Goal: Transaction & Acquisition: Purchase product/service

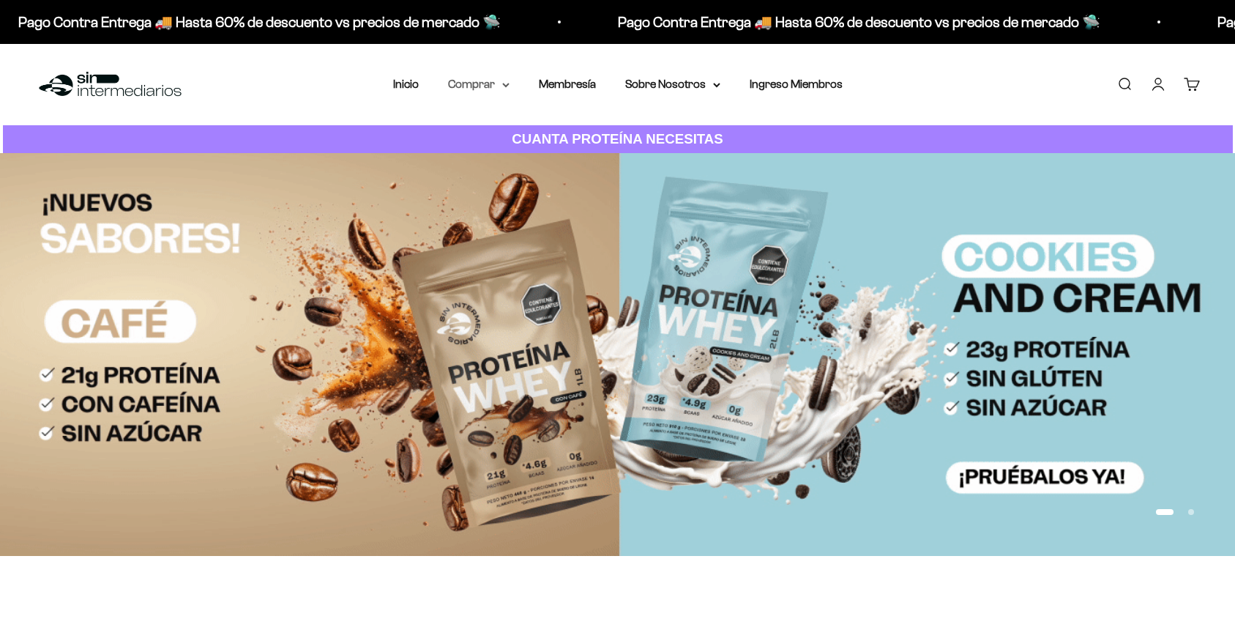
click at [489, 83] on summary "Comprar" at bounding box center [479, 84] width 62 height 19
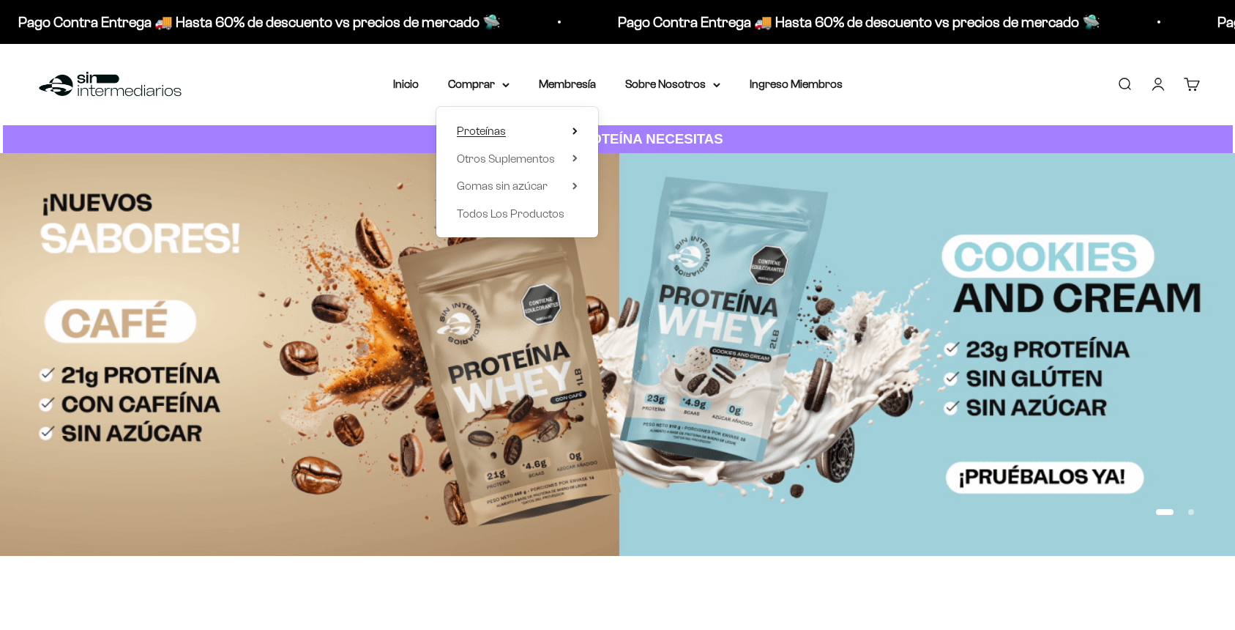
click at [522, 133] on summary "Proteínas" at bounding box center [517, 131] width 121 height 19
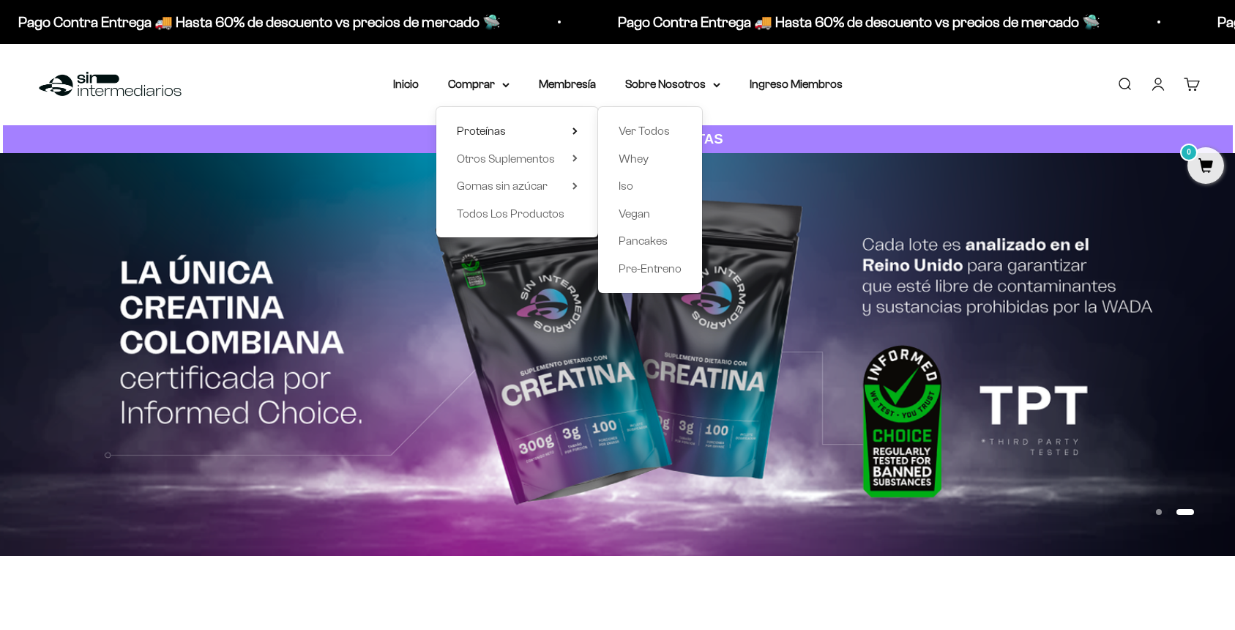
click at [908, 85] on div "Menú Buscar Inicio Comprar Proteínas Ver Todos Whey Iso Vegan Pancakes Pre-Entr…" at bounding box center [617, 84] width 1235 height 81
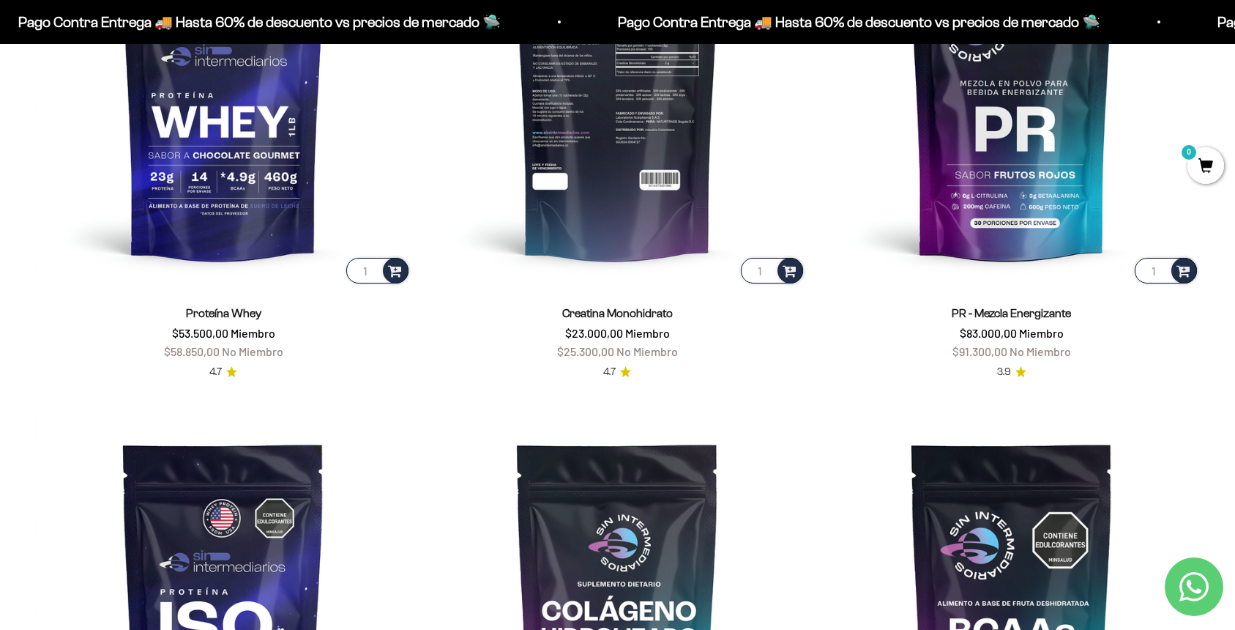
scroll to position [665, 0]
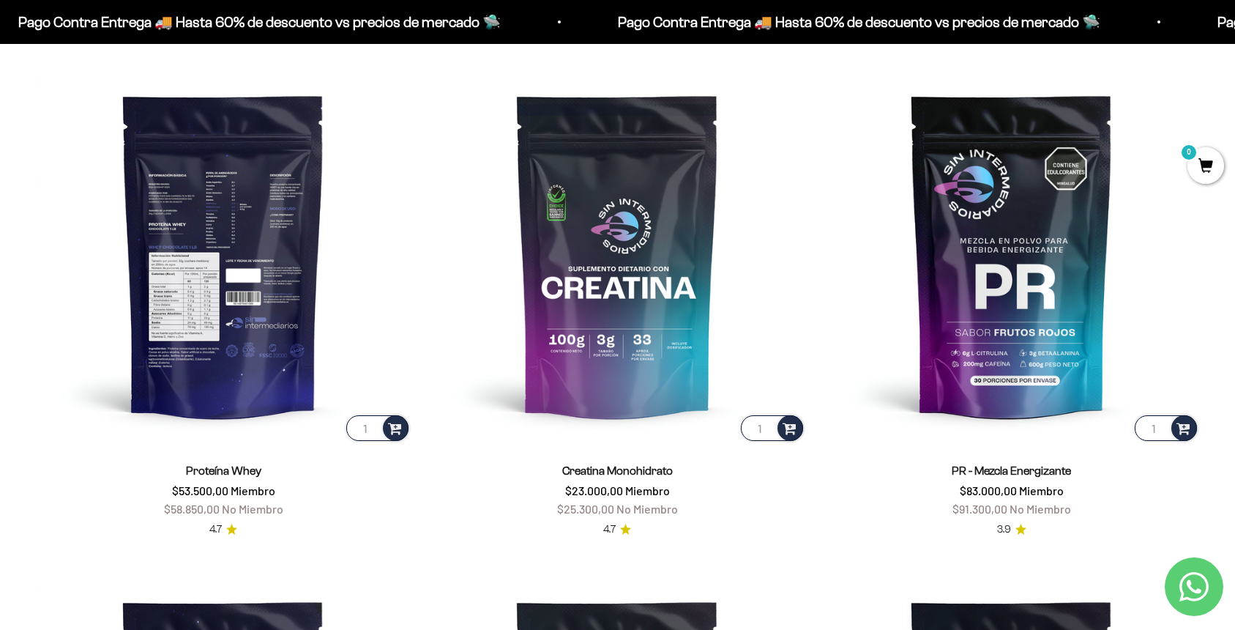
click at [232, 364] on img at bounding box center [223, 255] width 376 height 376
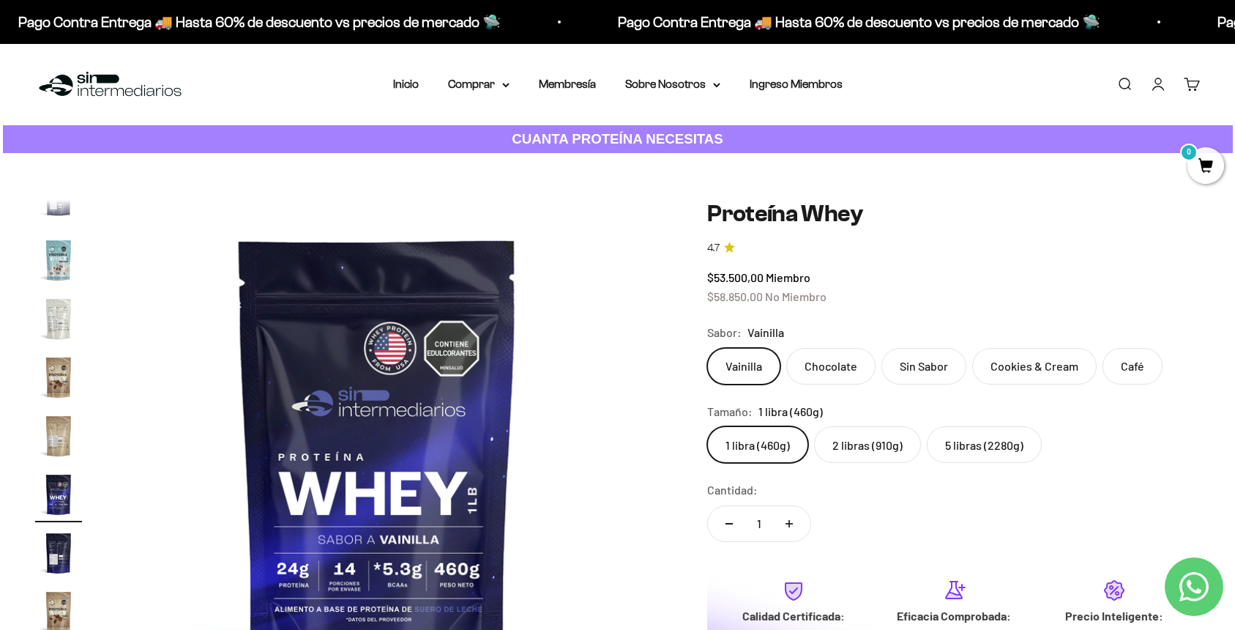
click at [874, 447] on label "2 libras (910g)" at bounding box center [867, 444] width 107 height 37
click at [707, 426] on input "2 libras (910g)" at bounding box center [707, 425] width 1 height 1
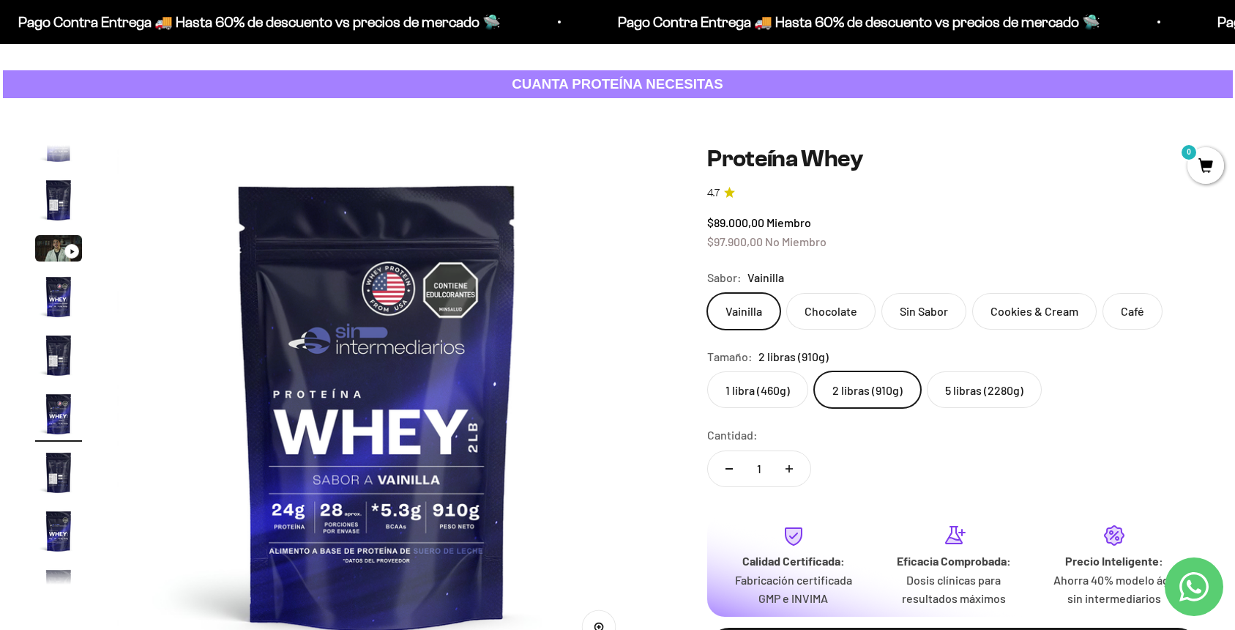
scroll to position [78, 0]
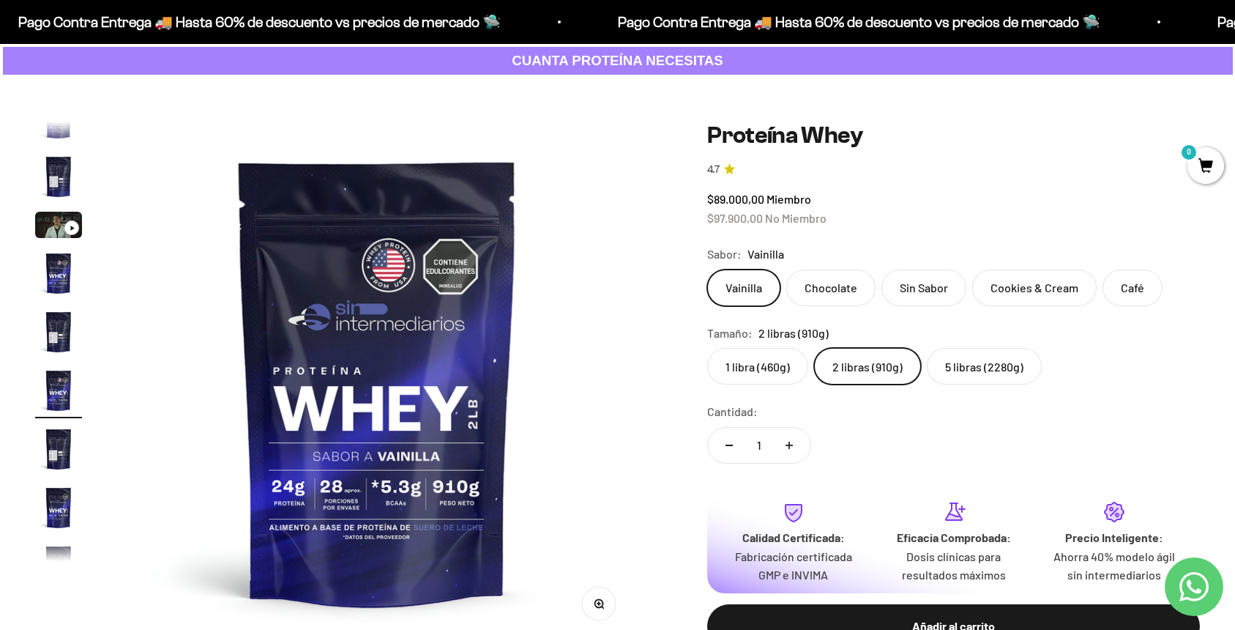
click at [962, 373] on label "5 libras (2280g)" at bounding box center [984, 366] width 115 height 37
click at [707, 348] on input "5 libras (2280g)" at bounding box center [707, 347] width 1 height 1
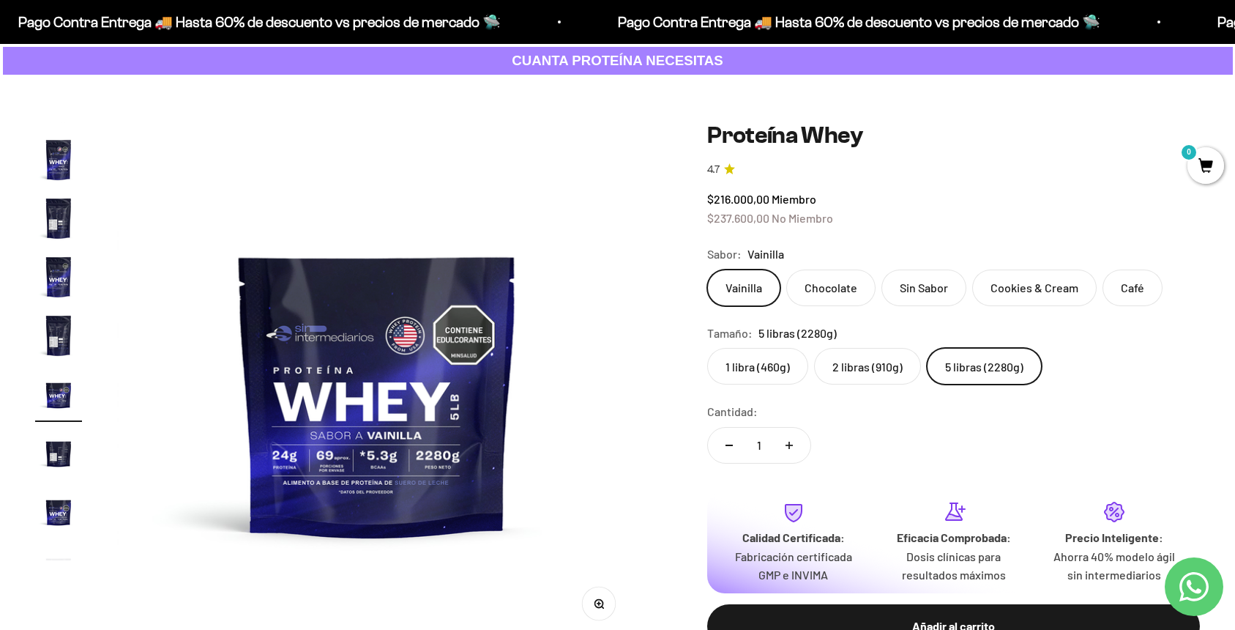
scroll to position [261, 0]
click at [846, 360] on label "2 libras (910g)" at bounding box center [867, 366] width 107 height 37
click at [707, 348] on input "2 libras (910g)" at bounding box center [707, 347] width 1 height 1
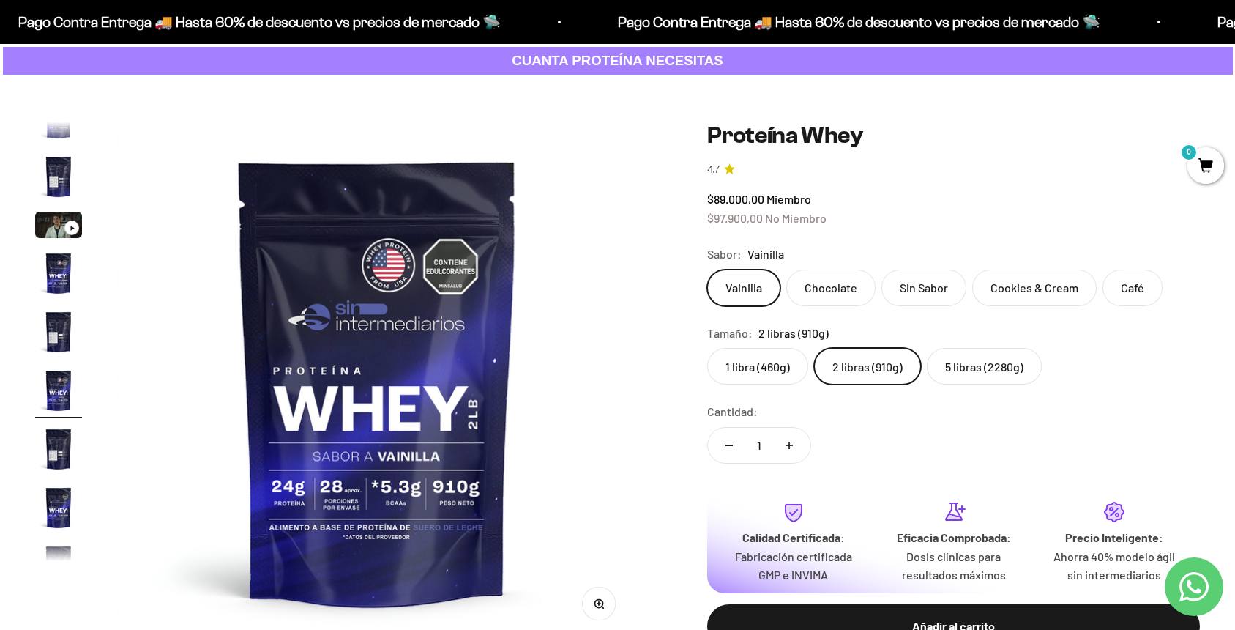
click at [773, 372] on label "1 libra (460g)" at bounding box center [757, 366] width 101 height 37
click at [707, 348] on input "1 libra (460g)" at bounding box center [707, 347] width 1 height 1
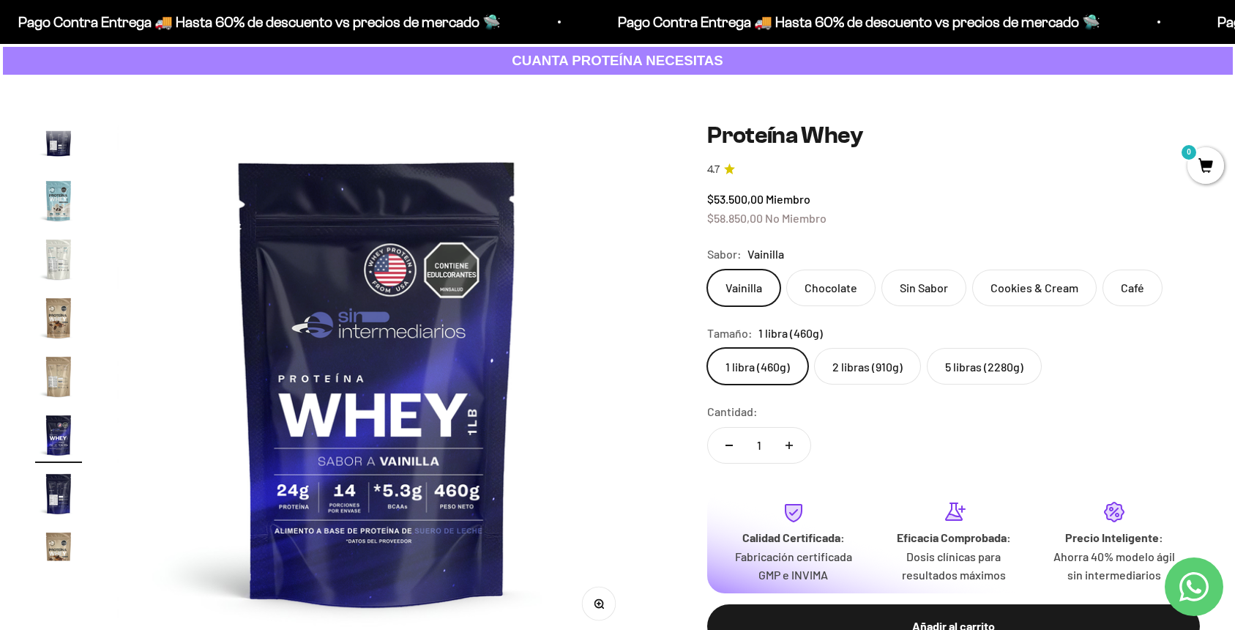
scroll to position [704, 0]
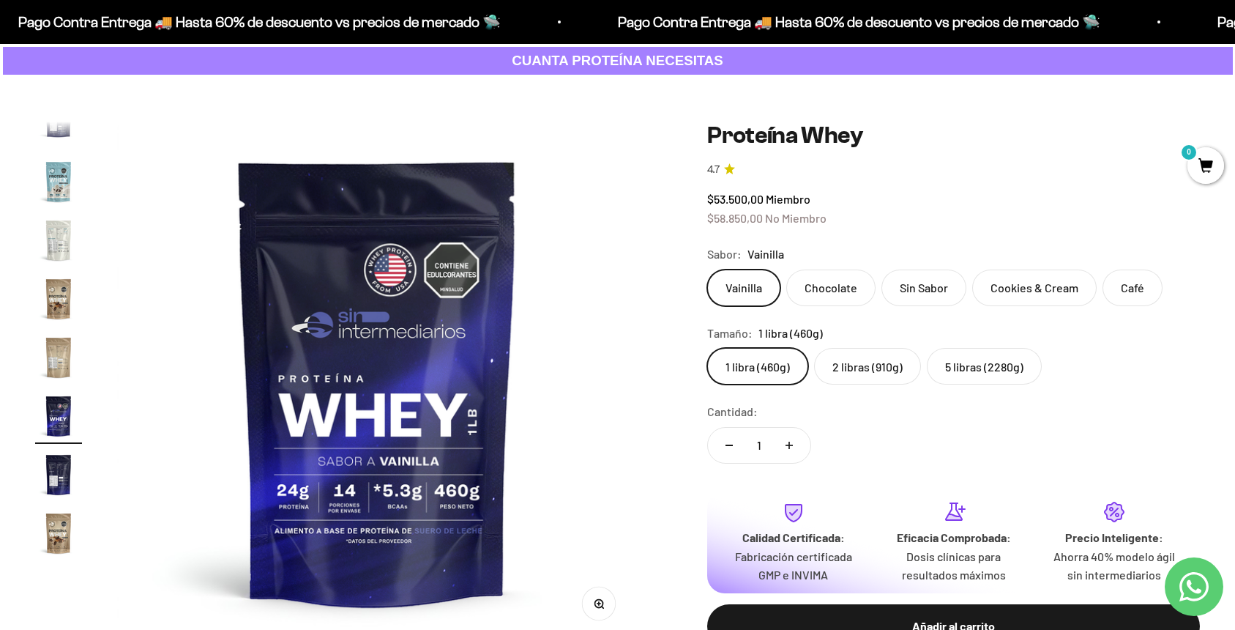
click at [786, 444] on icon "Aumentar cantidad" at bounding box center [789, 445] width 7 height 7
type input "3"
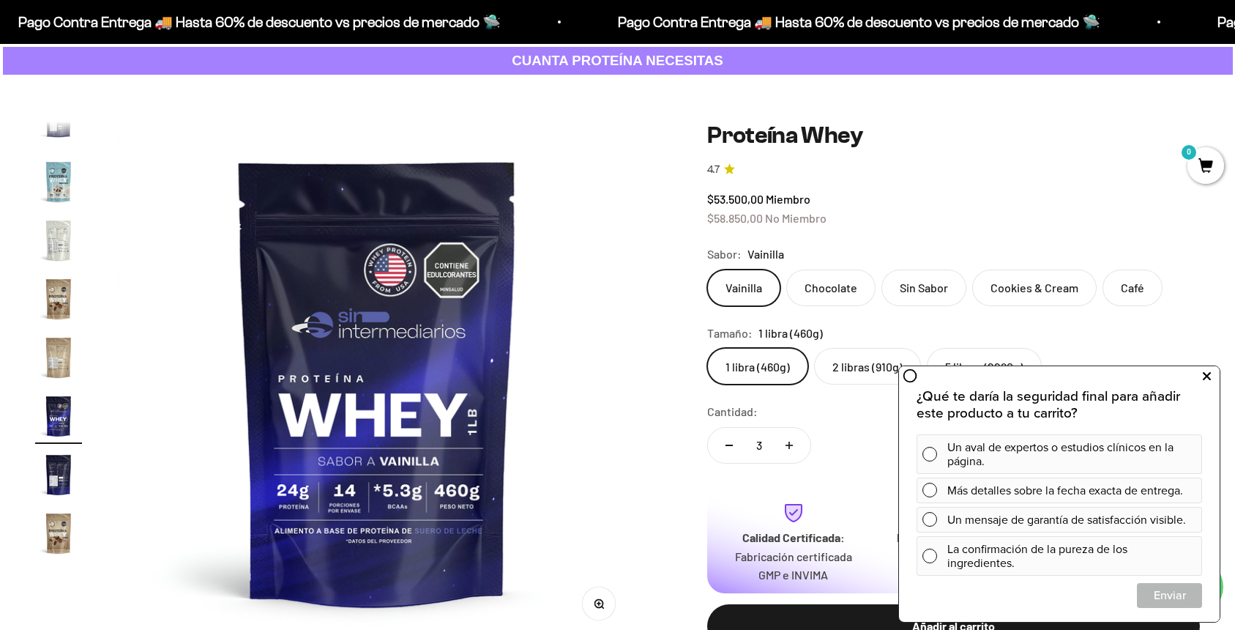
click at [1210, 378] on icon at bounding box center [1207, 376] width 8 height 19
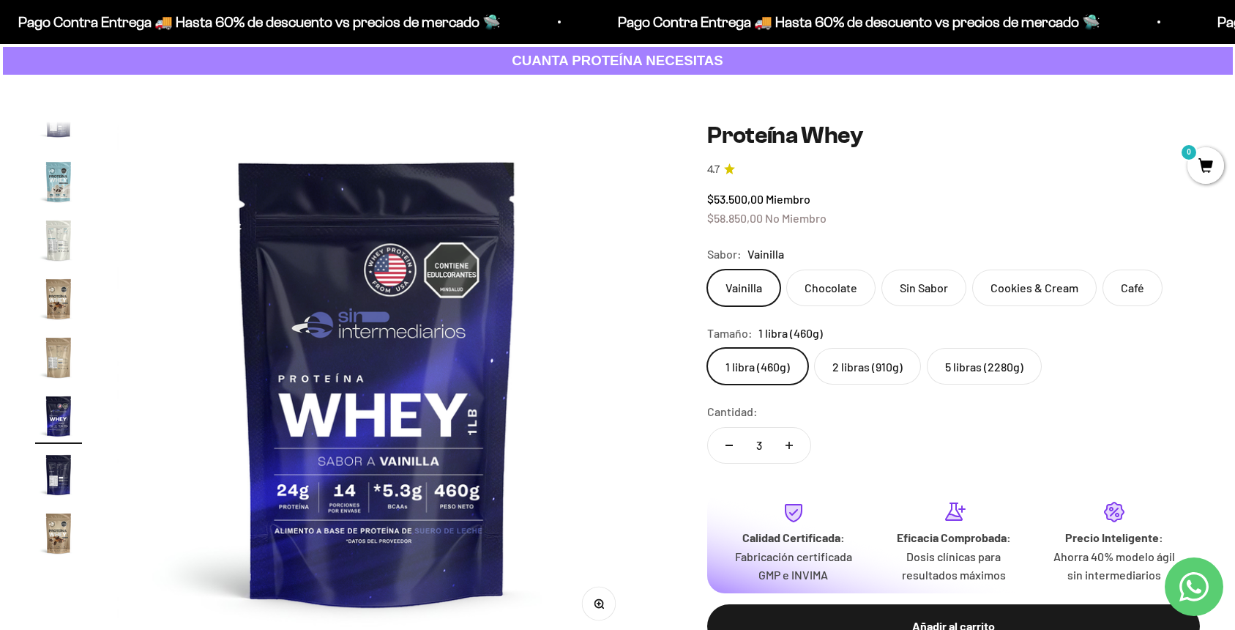
click at [1060, 291] on label "Cookies & Cream" at bounding box center [1034, 287] width 124 height 37
click at [707, 269] on input "Cookies & Cream" at bounding box center [707, 269] width 1 height 1
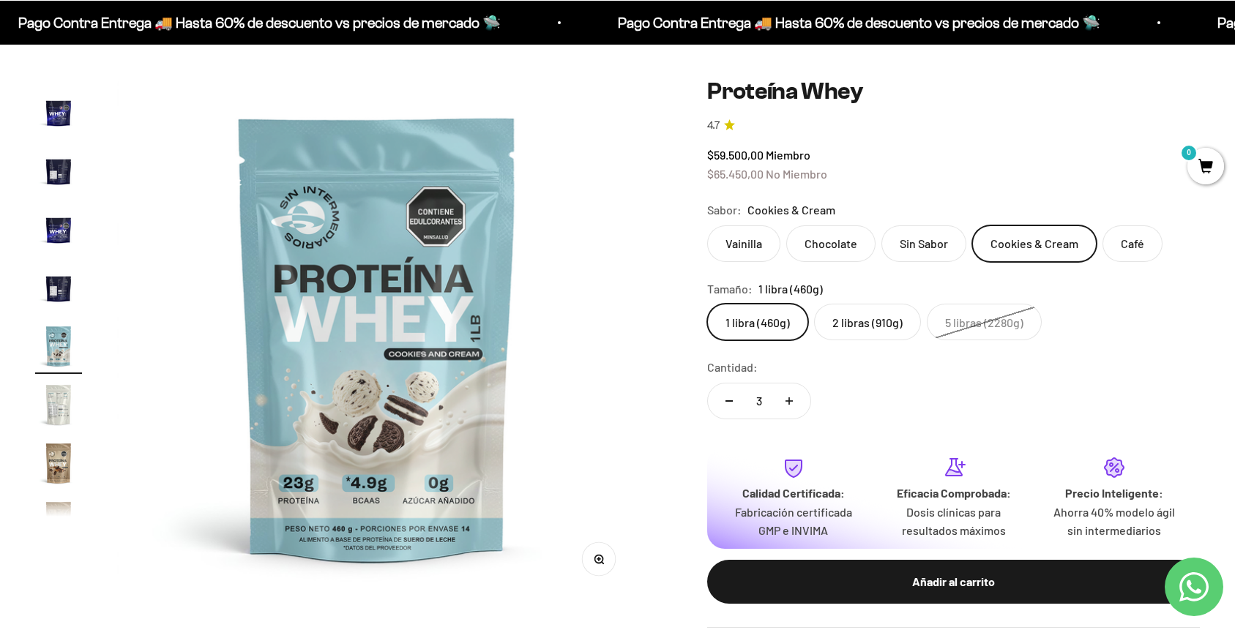
scroll to position [133, 0]
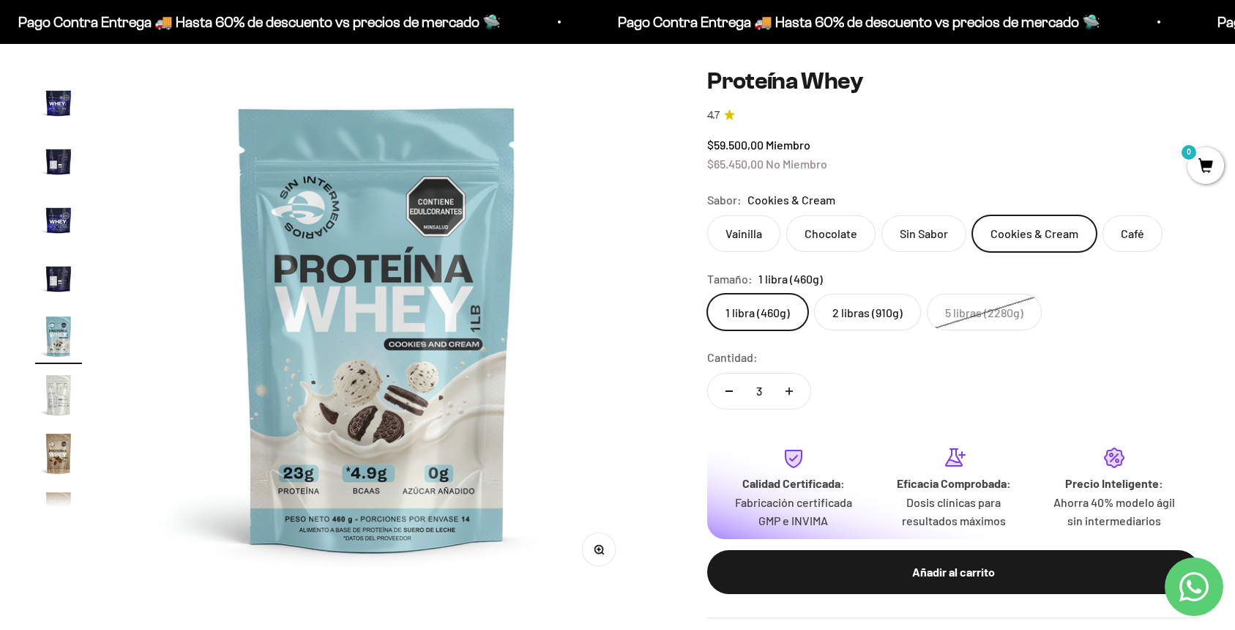
click at [879, 310] on label "2 libras (910g)" at bounding box center [867, 312] width 107 height 37
click at [707, 294] on input "2 libras (910g)" at bounding box center [707, 293] width 1 height 1
click at [744, 308] on label "1 libra (460g)" at bounding box center [757, 312] width 101 height 37
click at [707, 294] on input "1 libra (460g)" at bounding box center [707, 293] width 1 height 1
click at [727, 390] on icon "Reducir cantidad" at bounding box center [729, 390] width 7 height 1
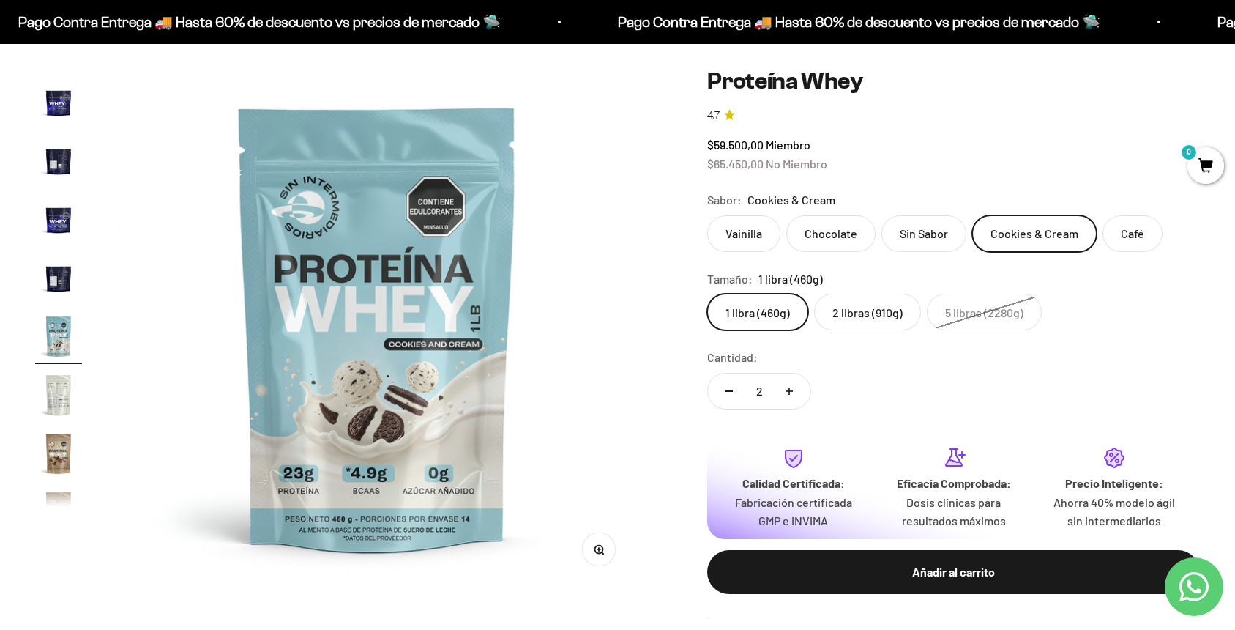
click at [727, 390] on icon "Reducir cantidad" at bounding box center [729, 390] width 7 height 1
type input "1"
click at [835, 314] on label "2 libras (910g)" at bounding box center [867, 312] width 107 height 37
click at [707, 294] on input "2 libras (910g)" at bounding box center [707, 293] width 1 height 1
click at [792, 392] on icon "Aumentar cantidad" at bounding box center [789, 390] width 7 height 7
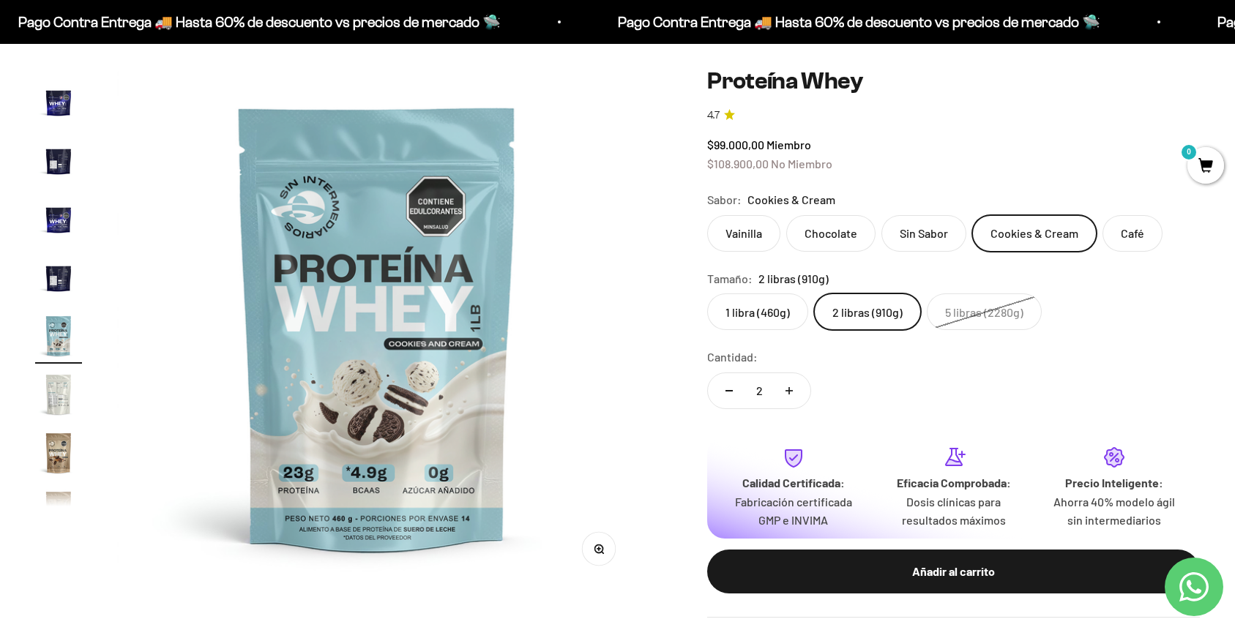
click at [792, 392] on icon "Aumentar cantidad" at bounding box center [789, 390] width 7 height 7
click at [727, 386] on button "Reducir cantidad" at bounding box center [729, 390] width 42 height 35
type input "2"
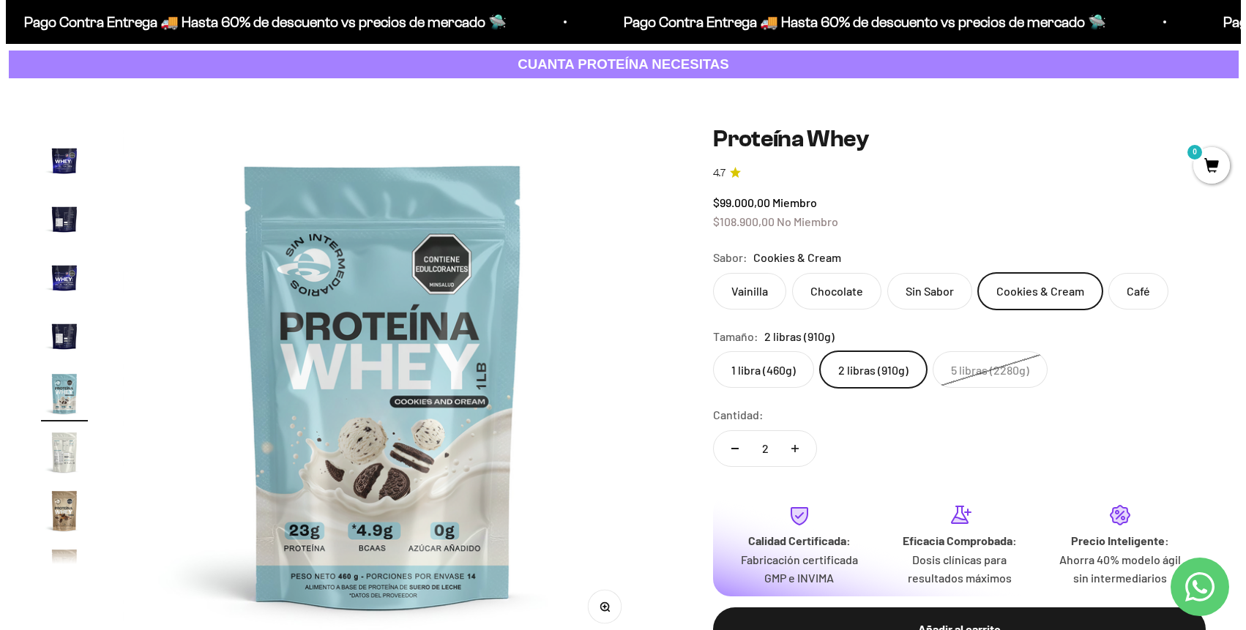
scroll to position [398, 0]
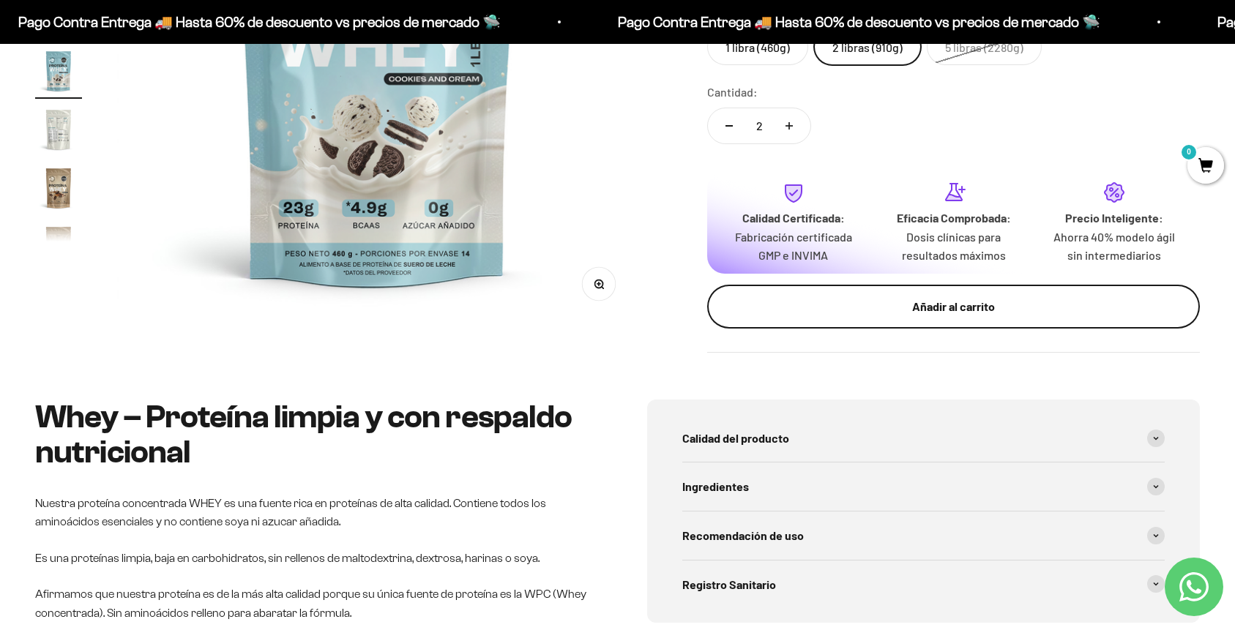
click at [962, 315] on div "Añadir al carrito" at bounding box center [954, 306] width 434 height 19
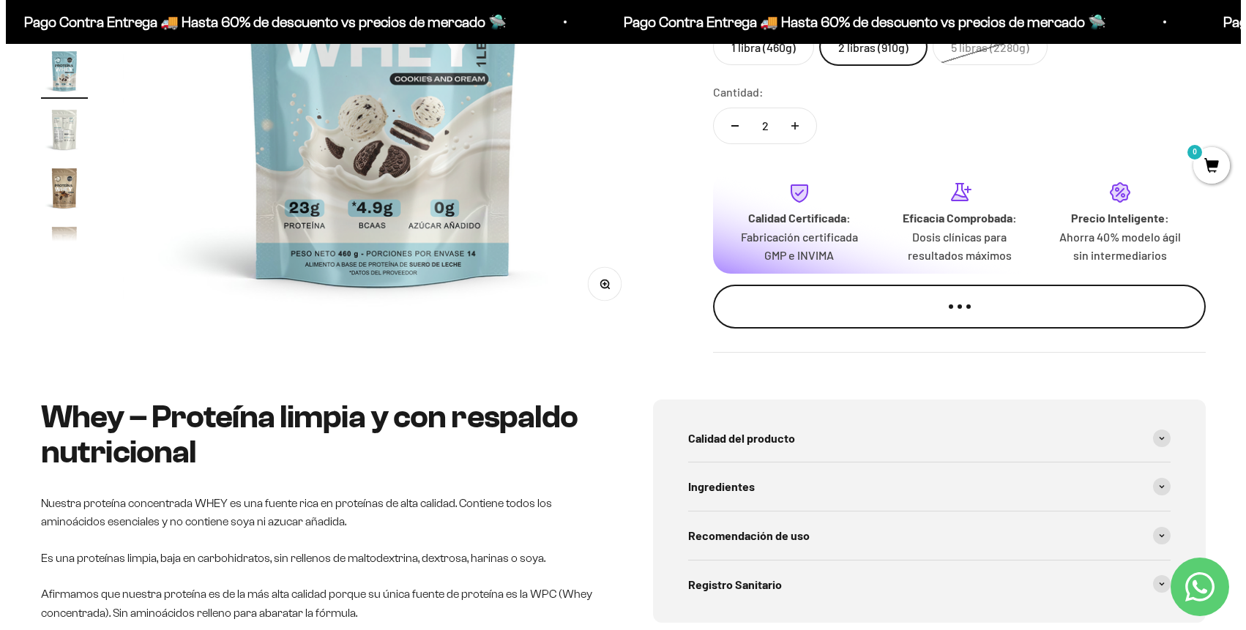
scroll to position [0, 7068]
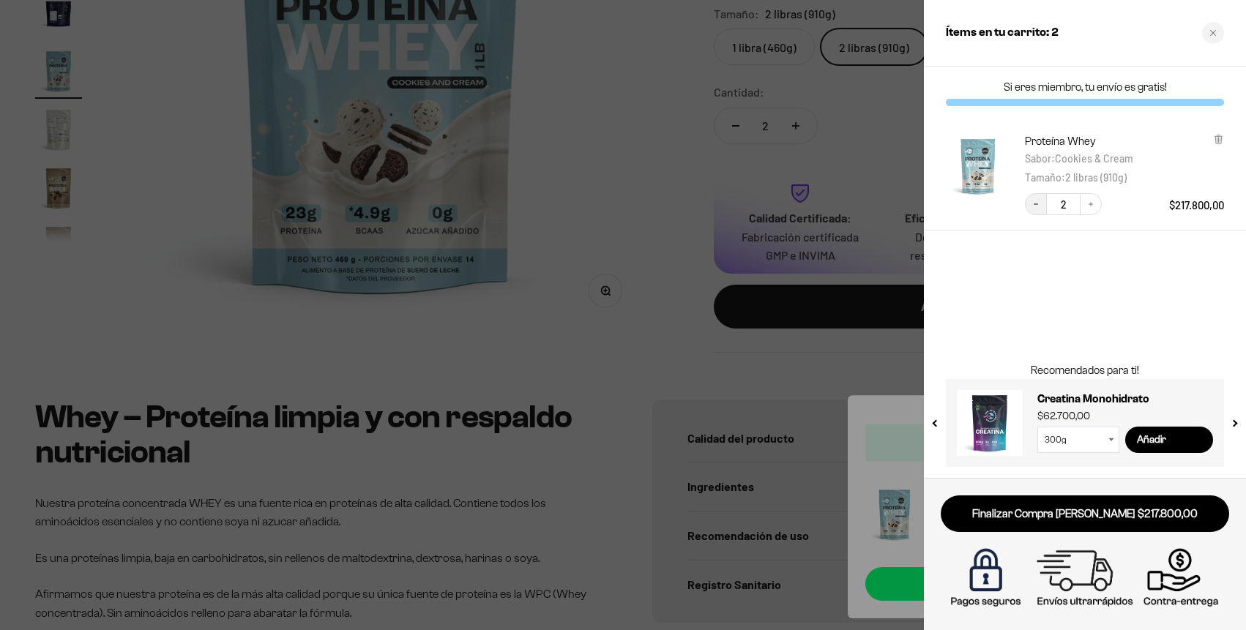
click at [1038, 206] on icon "Decrease quantity" at bounding box center [1036, 204] width 9 height 9
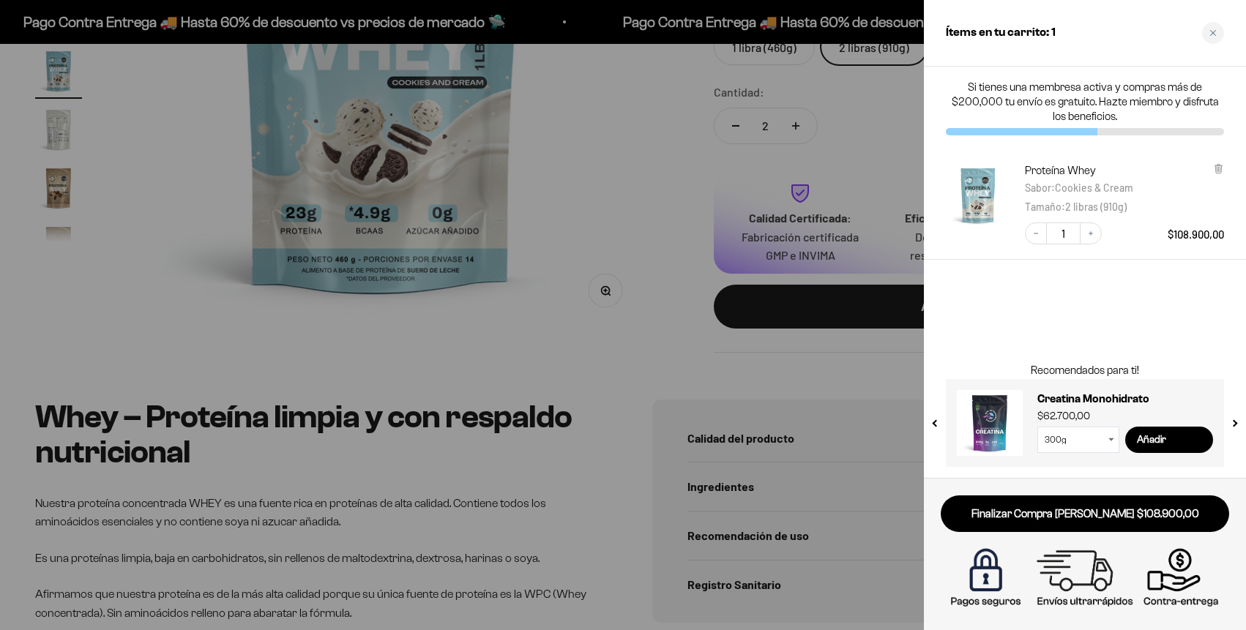
click at [1114, 442] on select "300g 100g" at bounding box center [1079, 440] width 82 height 26
click at [1174, 439] on input "Añadir" at bounding box center [1169, 440] width 88 height 26
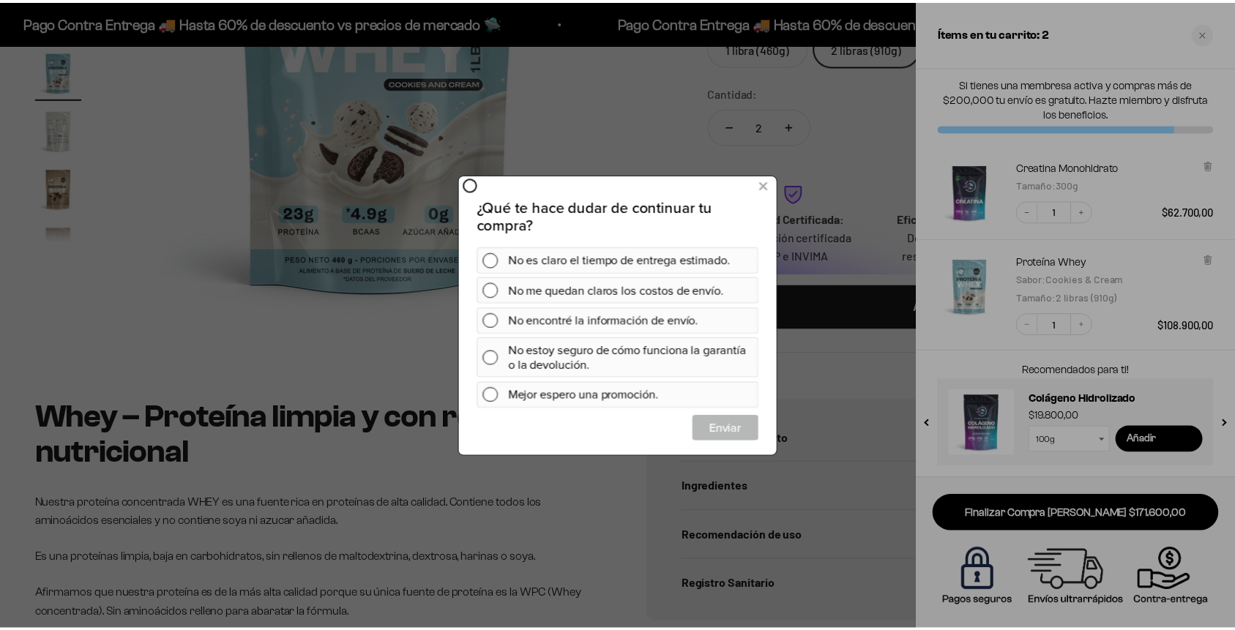
scroll to position [0, 0]
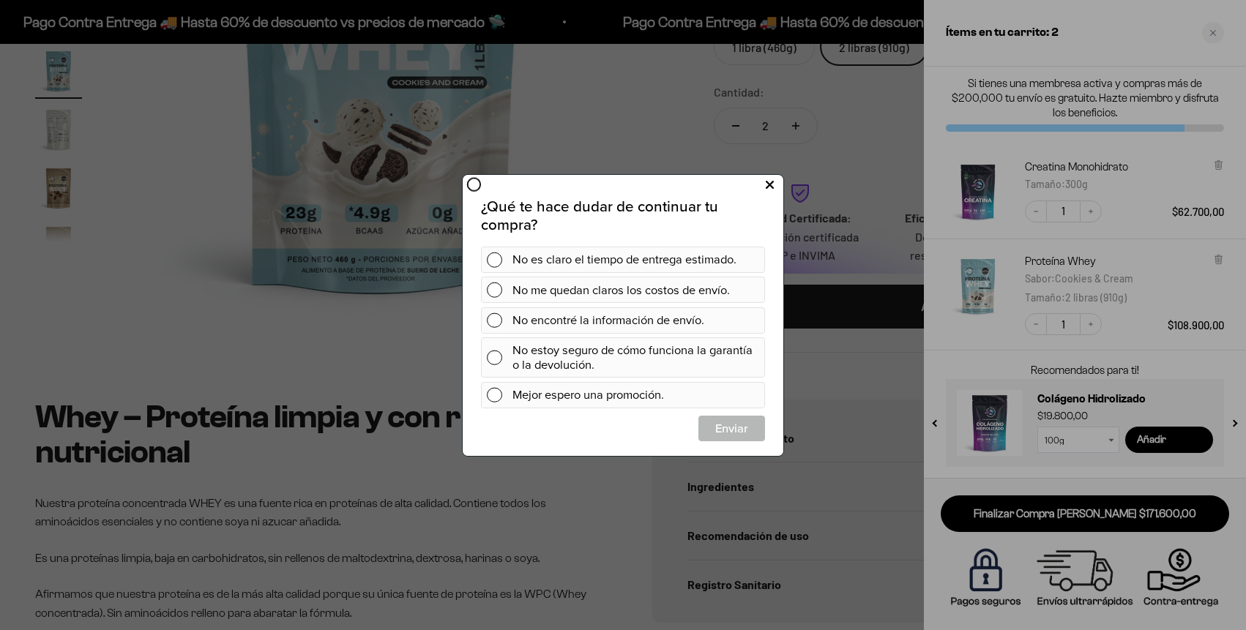
click at [773, 182] on icon at bounding box center [770, 185] width 8 height 20
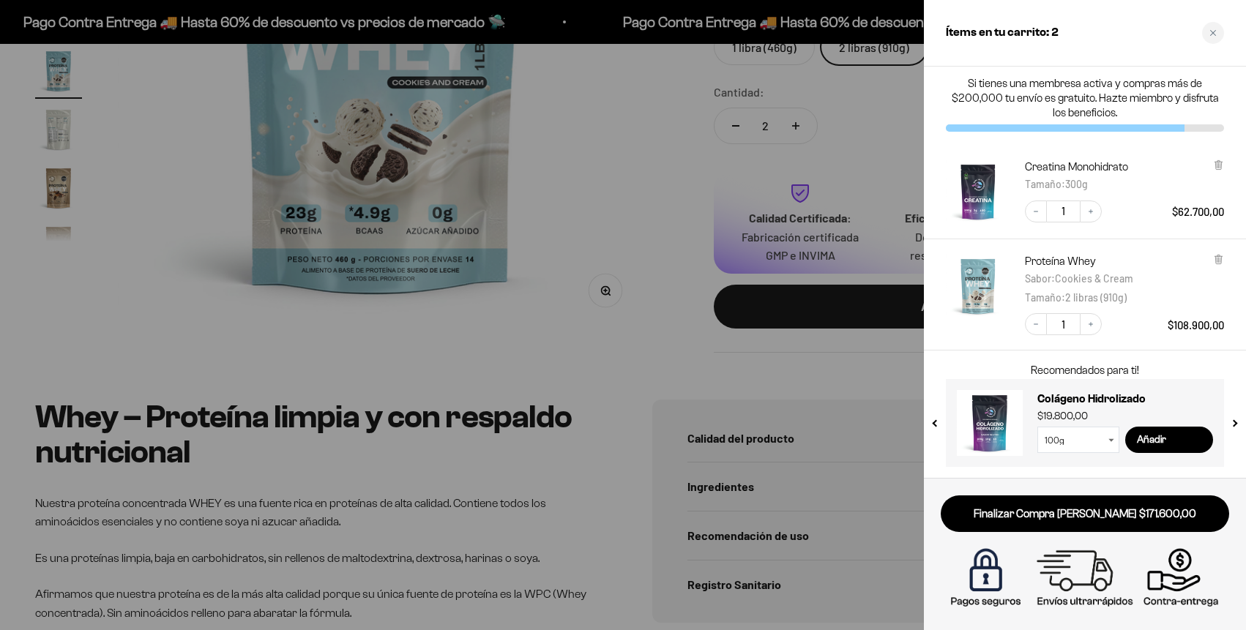
click at [1235, 419] on button "next slide / item" at bounding box center [1234, 419] width 12 height 88
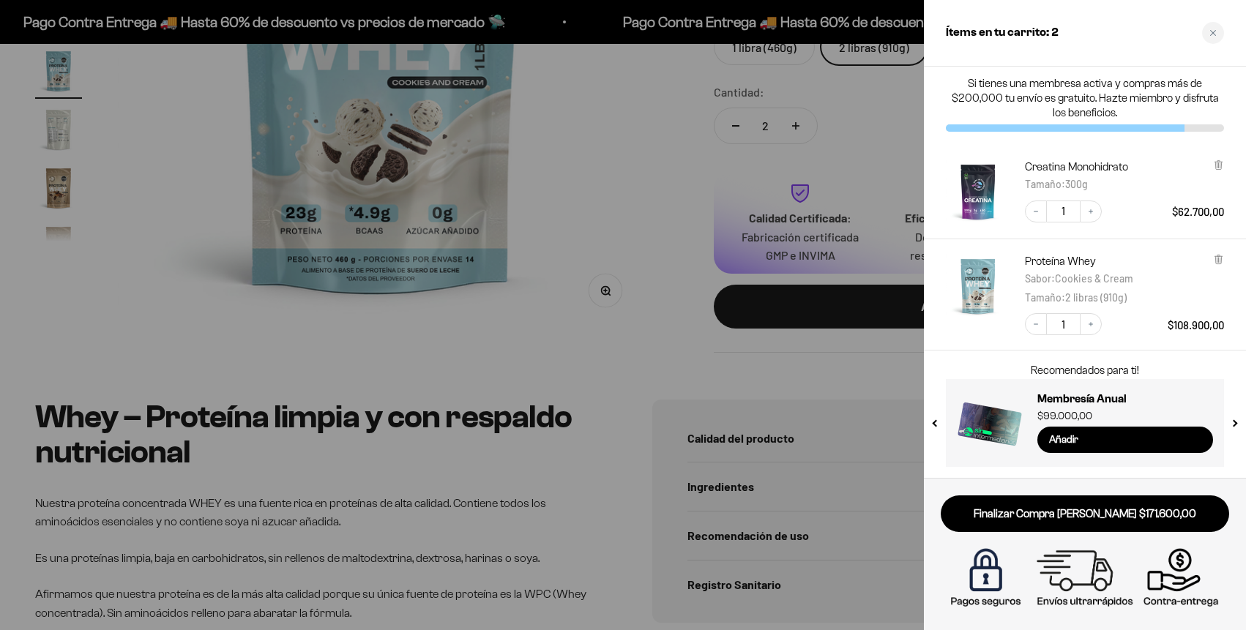
click at [935, 420] on button "previous slide / item" at bounding box center [936, 419] width 12 height 88
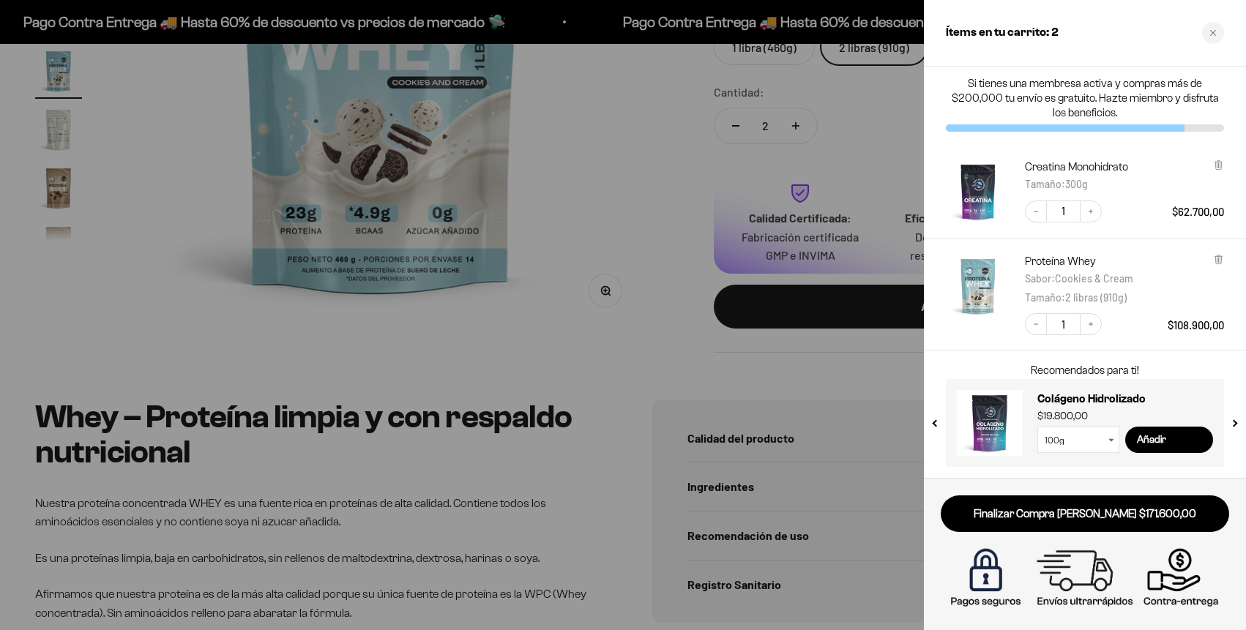
click at [935, 420] on button "previous slide / item" at bounding box center [936, 419] width 12 height 88
click at [1234, 422] on button "next slide / item" at bounding box center [1234, 419] width 12 height 88
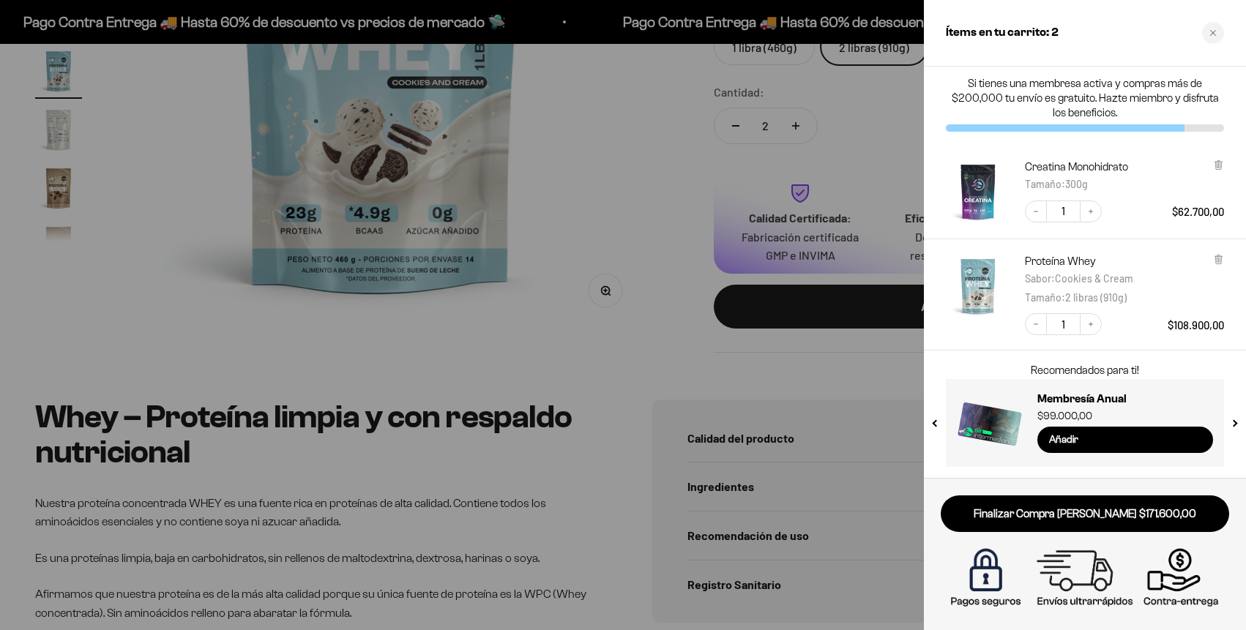
click at [1234, 422] on button "next slide / item" at bounding box center [1234, 419] width 12 height 88
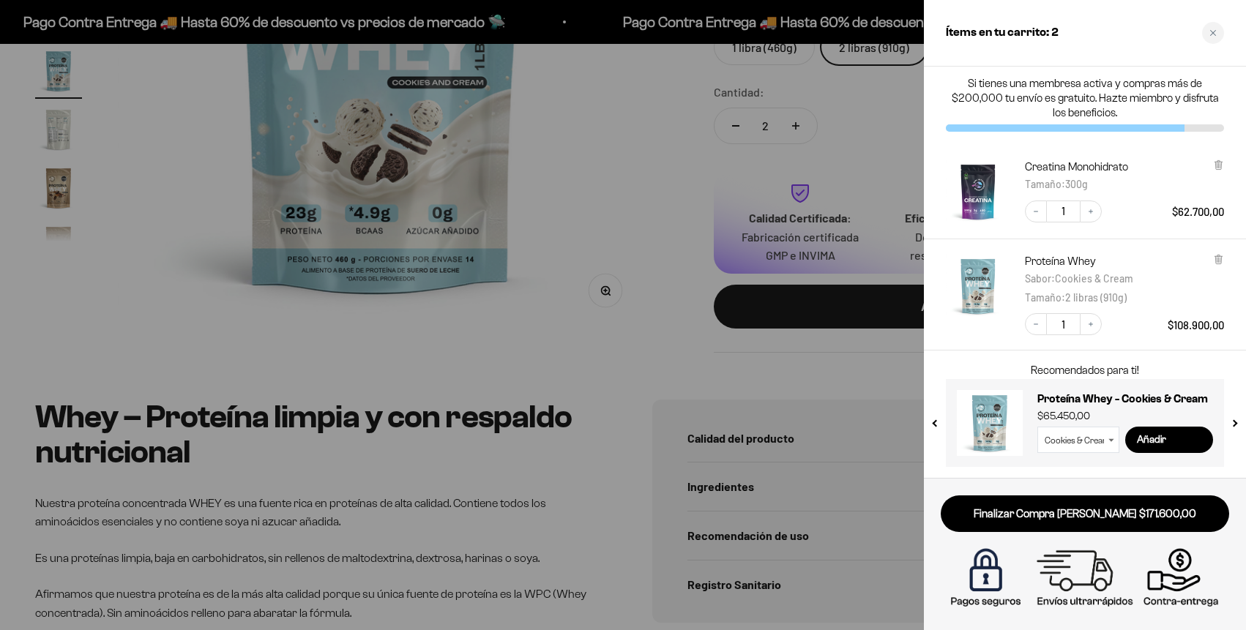
click at [1234, 422] on button "next slide / item" at bounding box center [1234, 419] width 12 height 88
click at [557, 140] on div at bounding box center [623, 315] width 1246 height 630
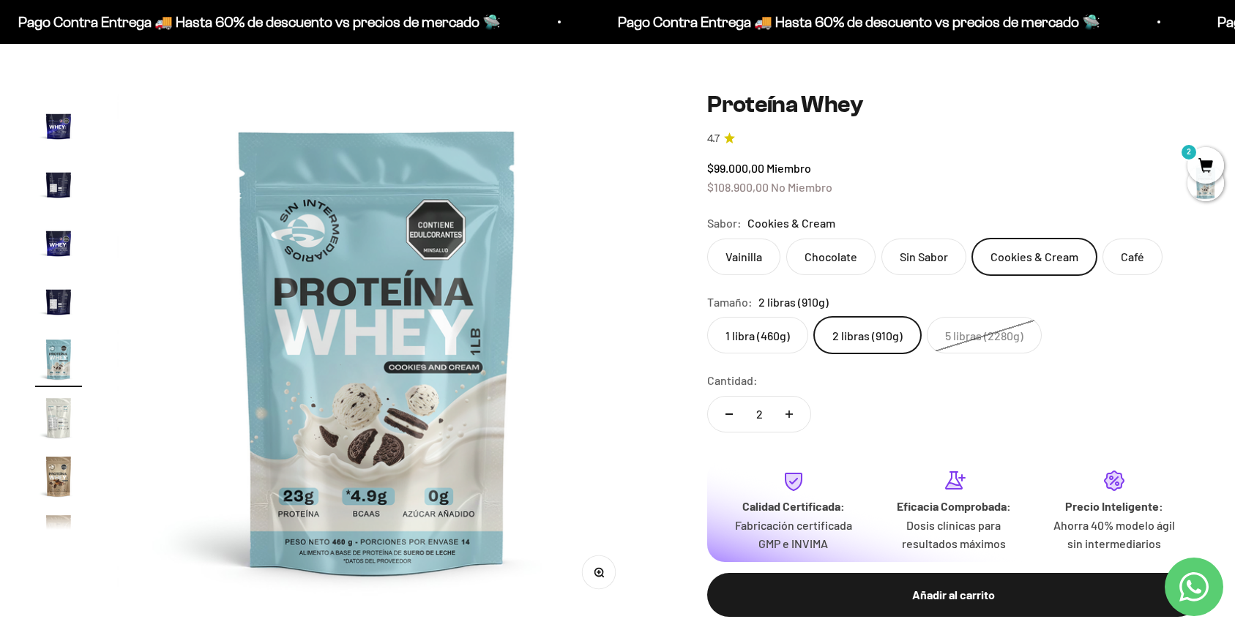
scroll to position [295, 0]
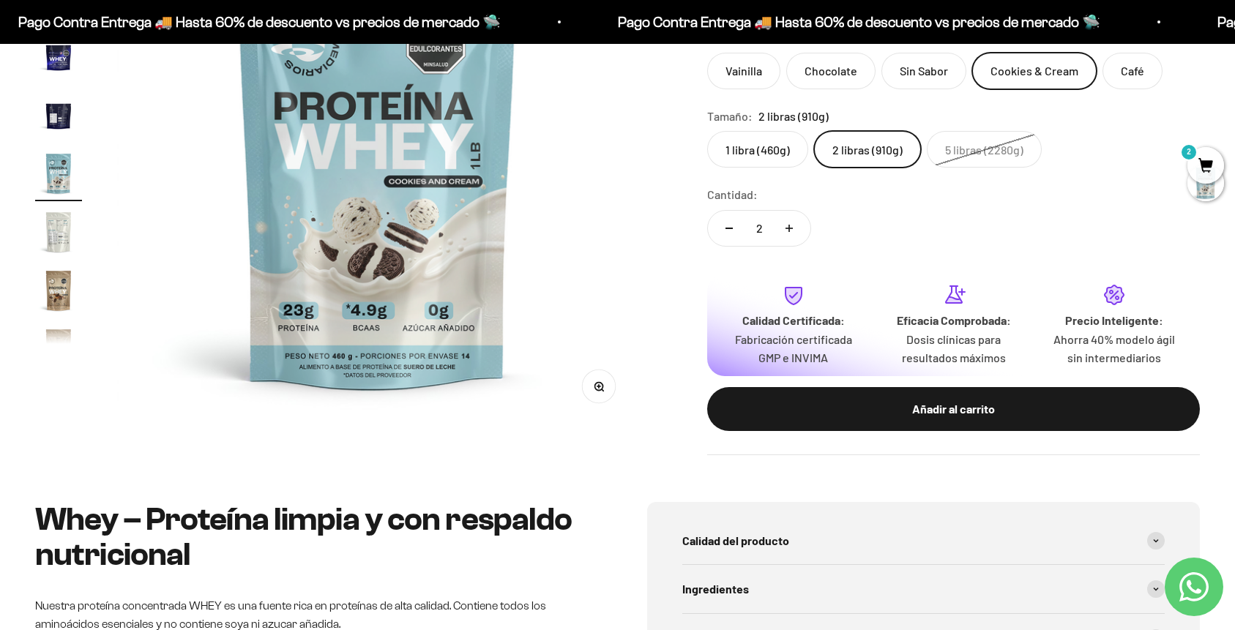
click at [1201, 158] on span "2" at bounding box center [1206, 165] width 37 height 37
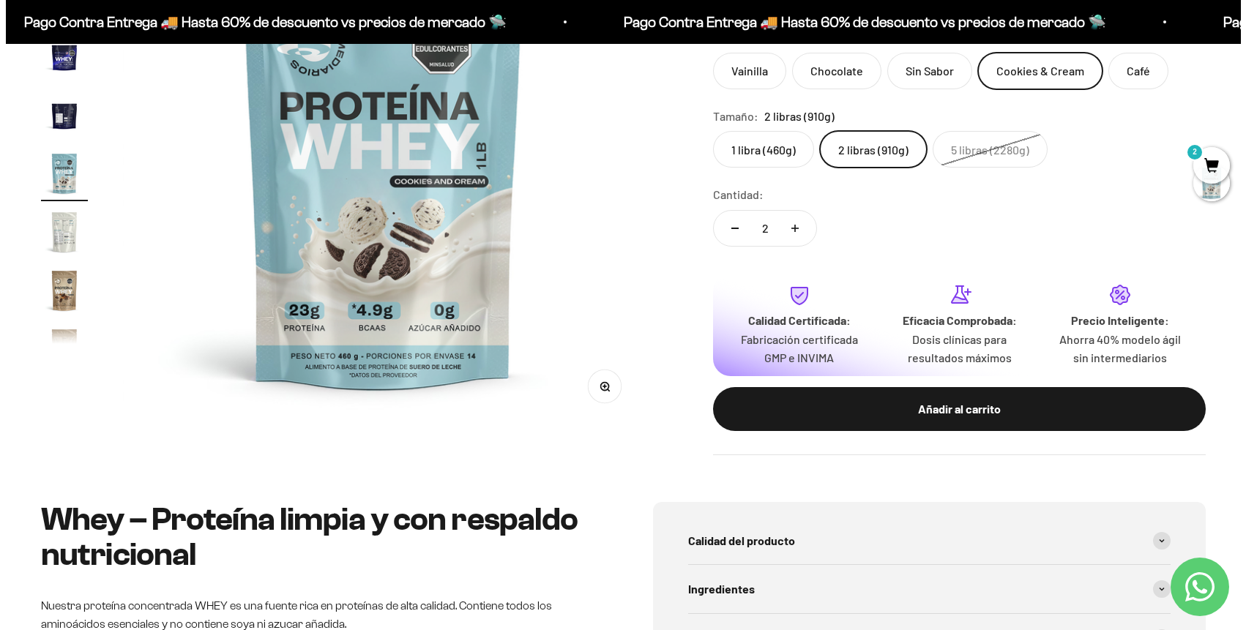
scroll to position [0, 7068]
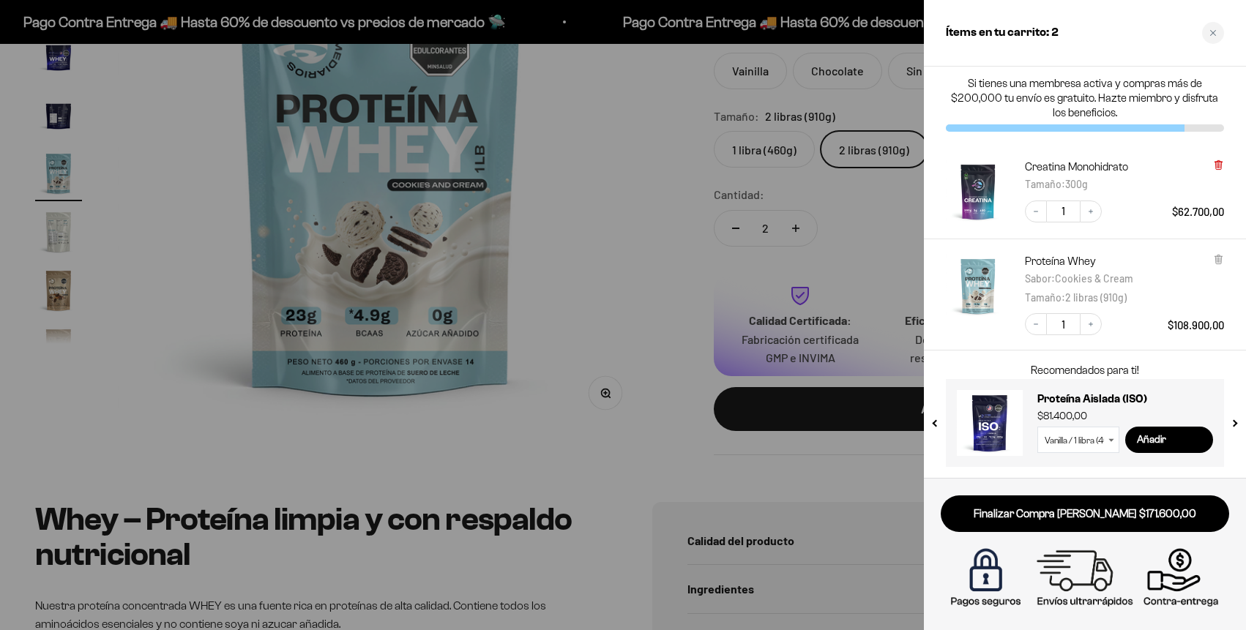
click at [1220, 165] on icon at bounding box center [1218, 163] width 3 height 7
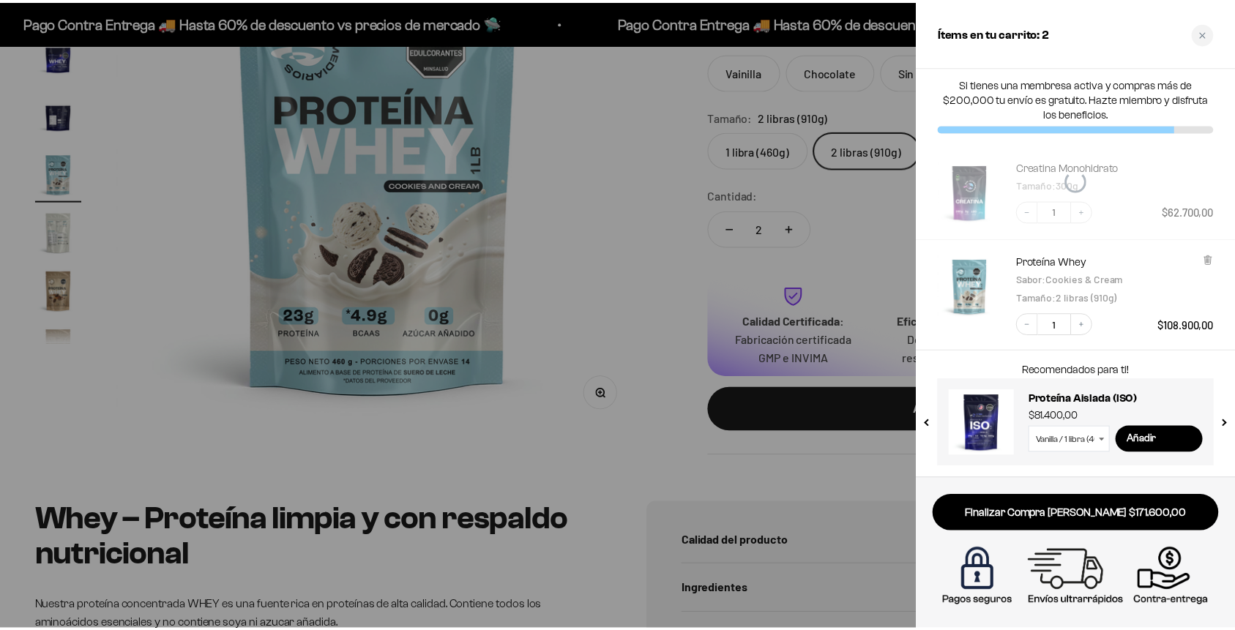
scroll to position [0, 0]
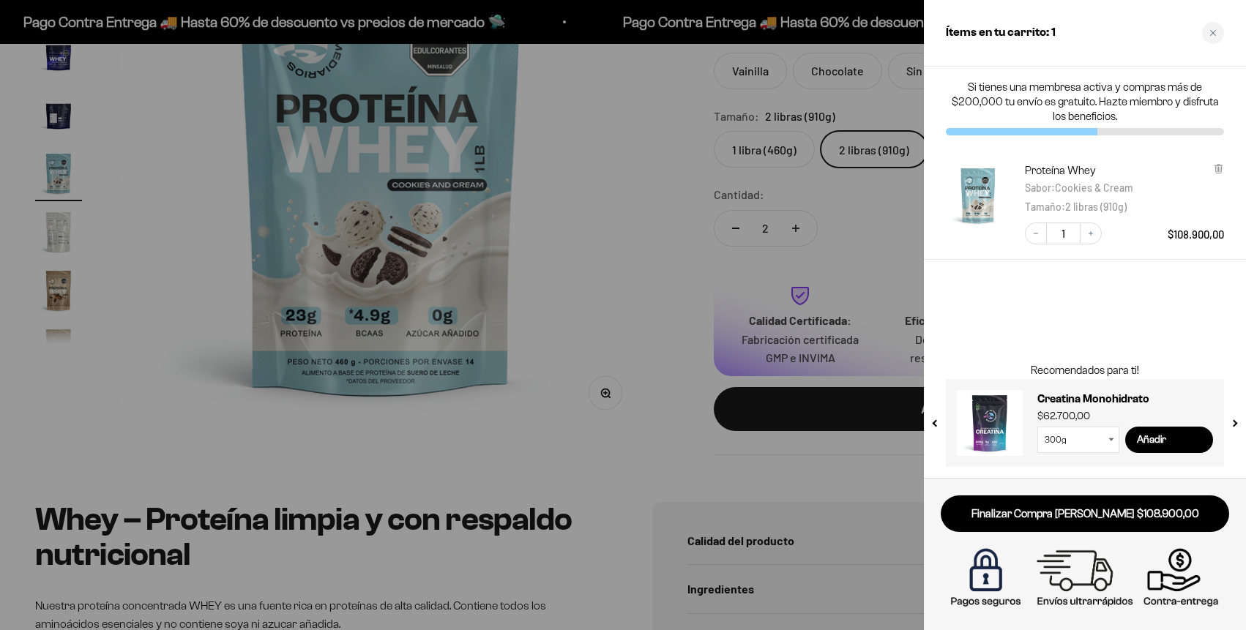
click at [1221, 165] on icon at bounding box center [1218, 168] width 11 height 11
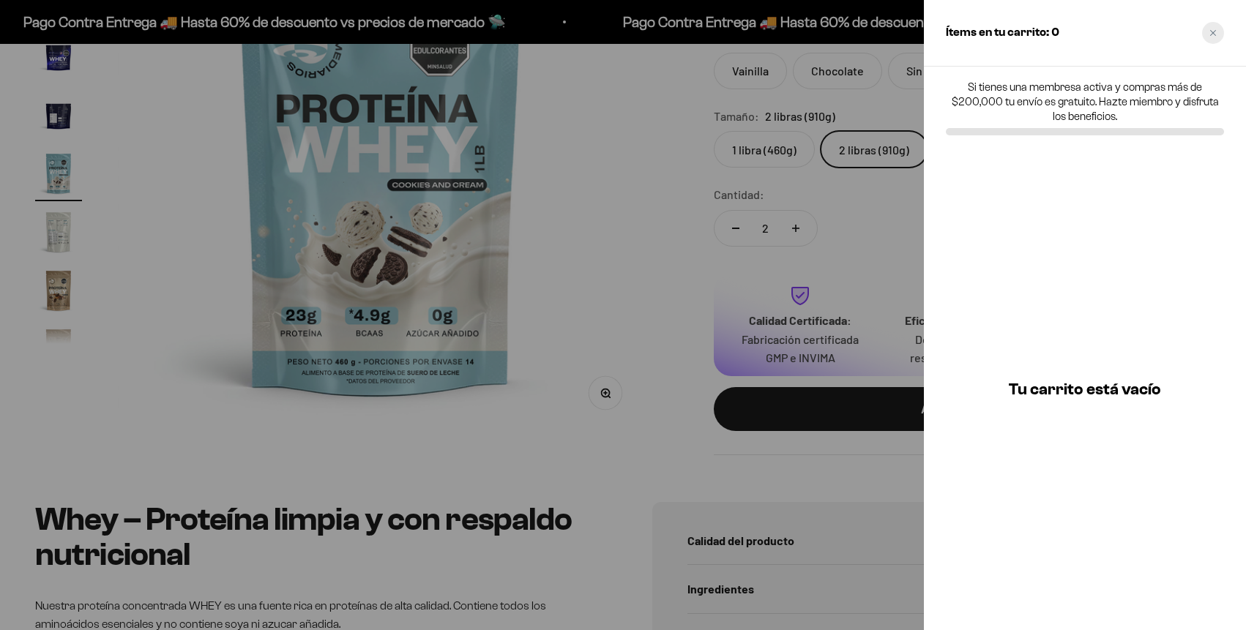
click at [1212, 34] on icon "Close cart" at bounding box center [1213, 32] width 7 height 7
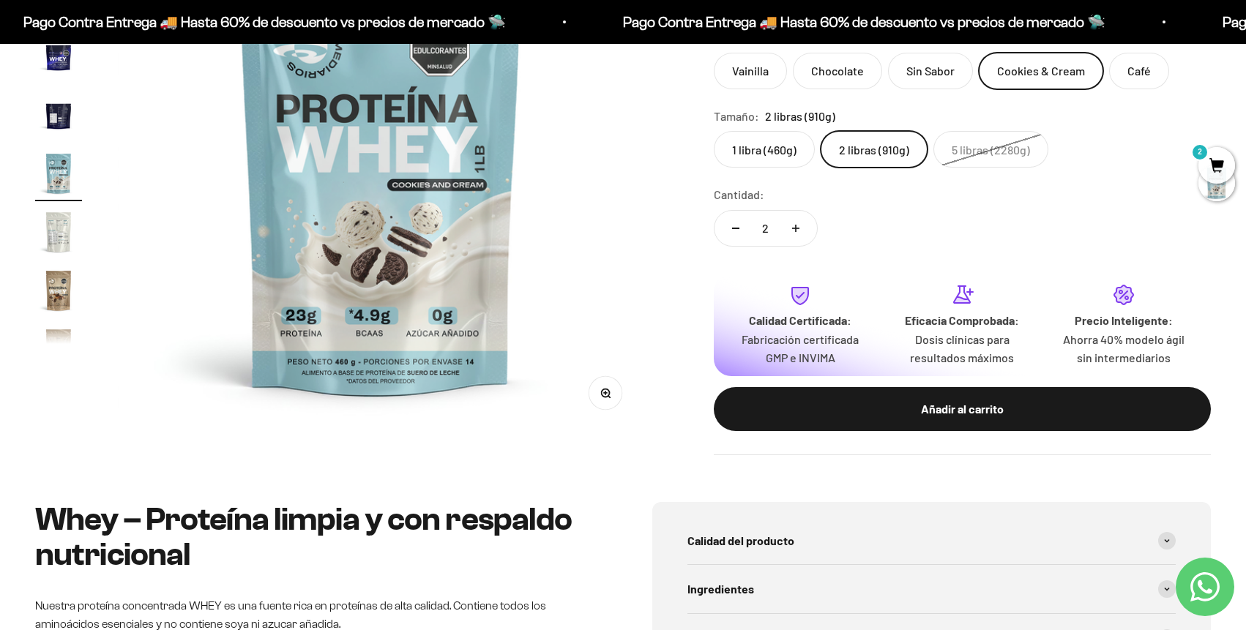
scroll to position [0, 6989]
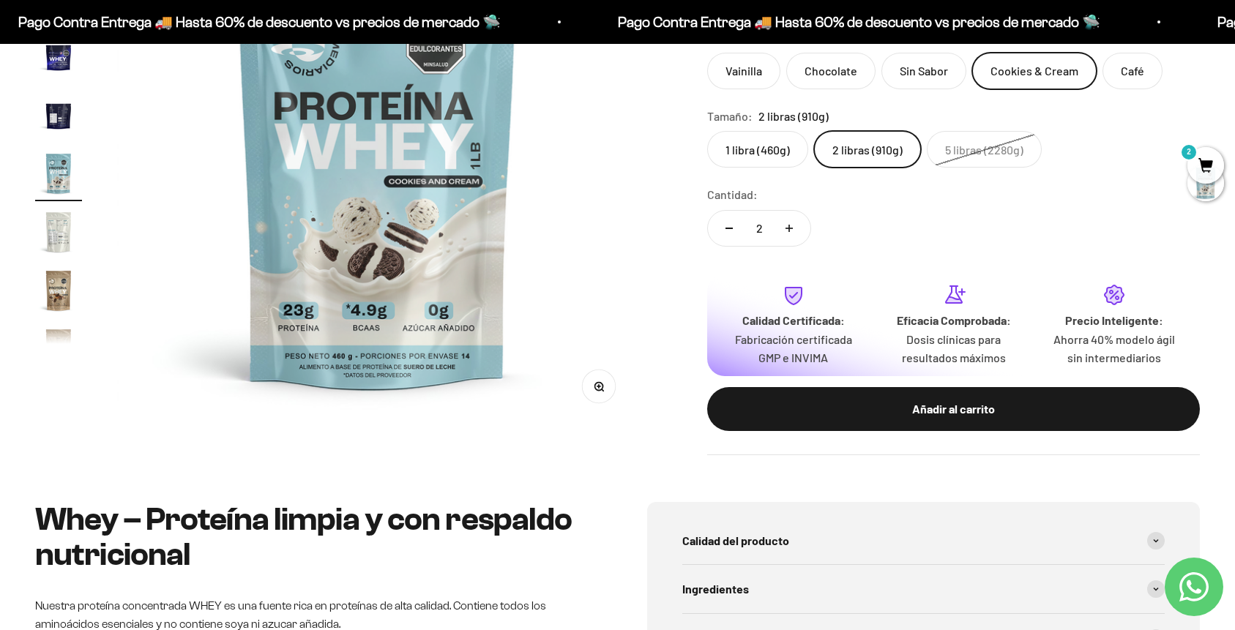
click at [1196, 164] on span "2" at bounding box center [1206, 165] width 37 height 37
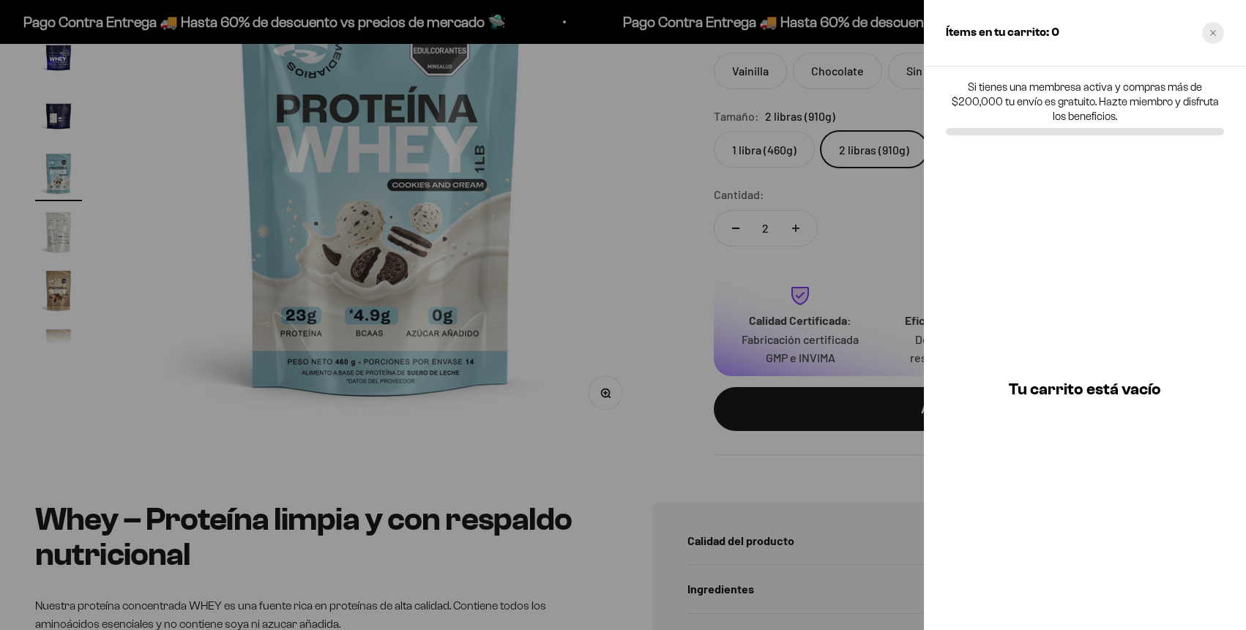
click at [1216, 27] on div "Close cart" at bounding box center [1213, 33] width 22 height 22
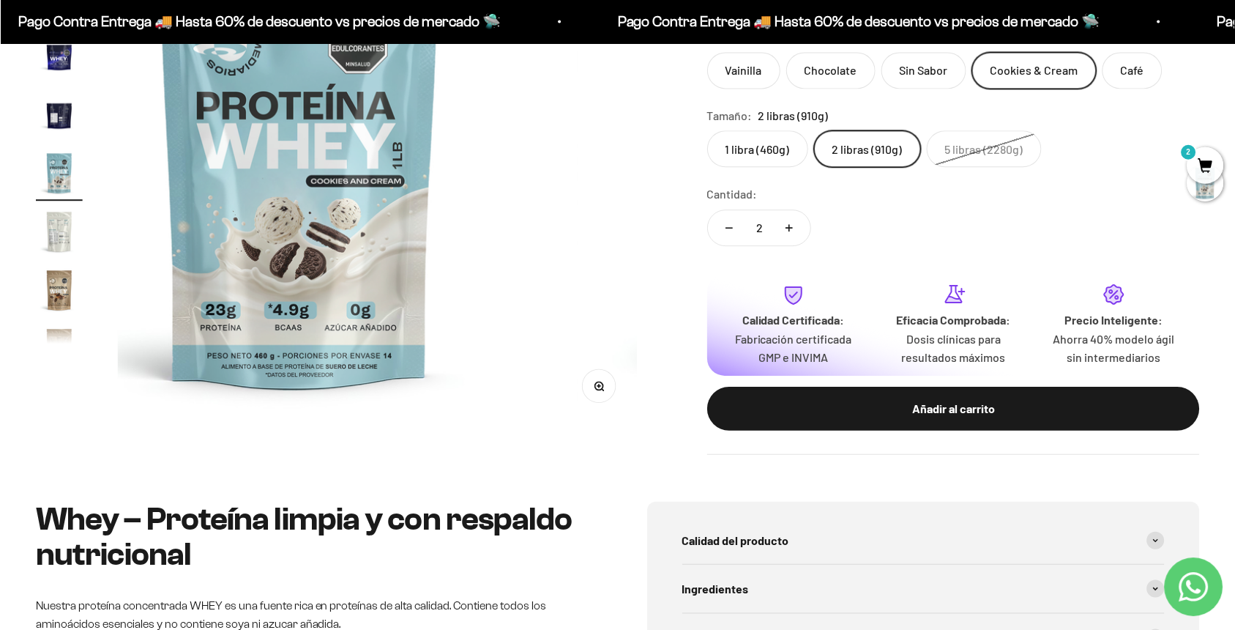
scroll to position [0, 6989]
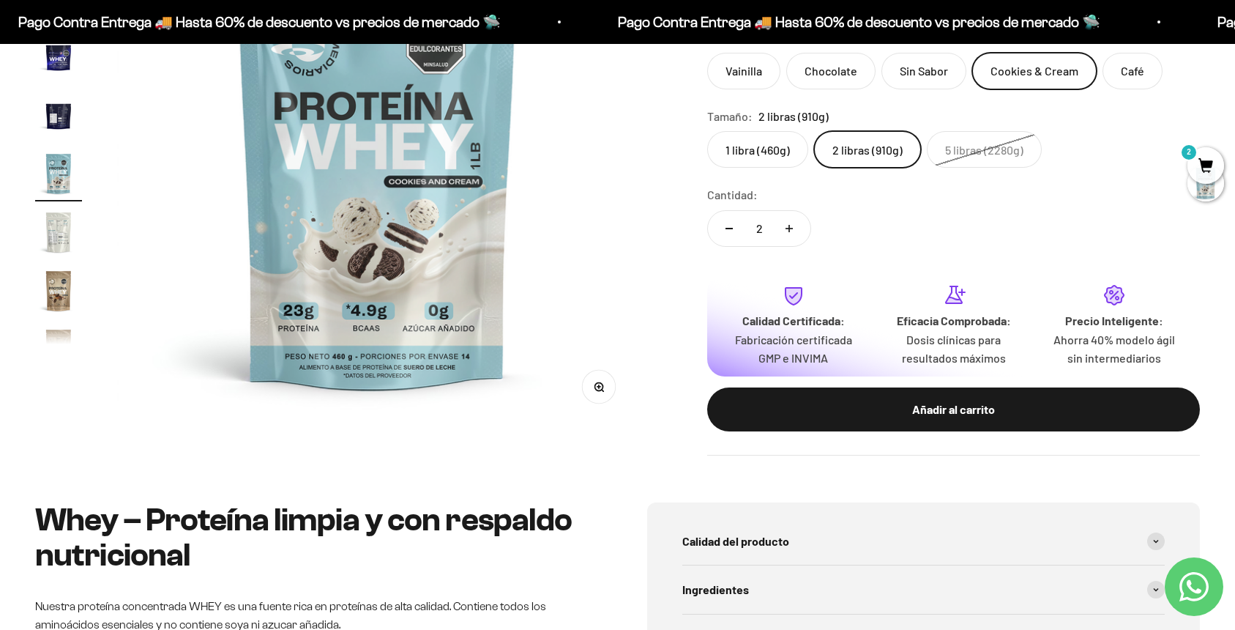
click at [181, 120] on img at bounding box center [377, 165] width 520 height 520
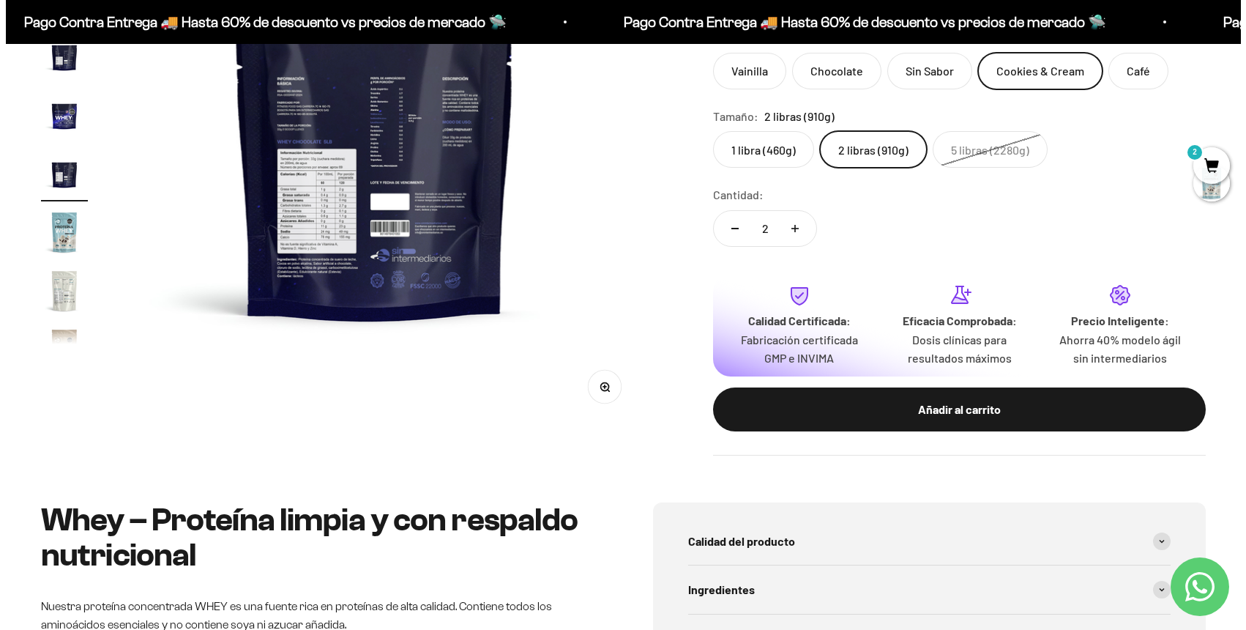
scroll to position [0, 6452]
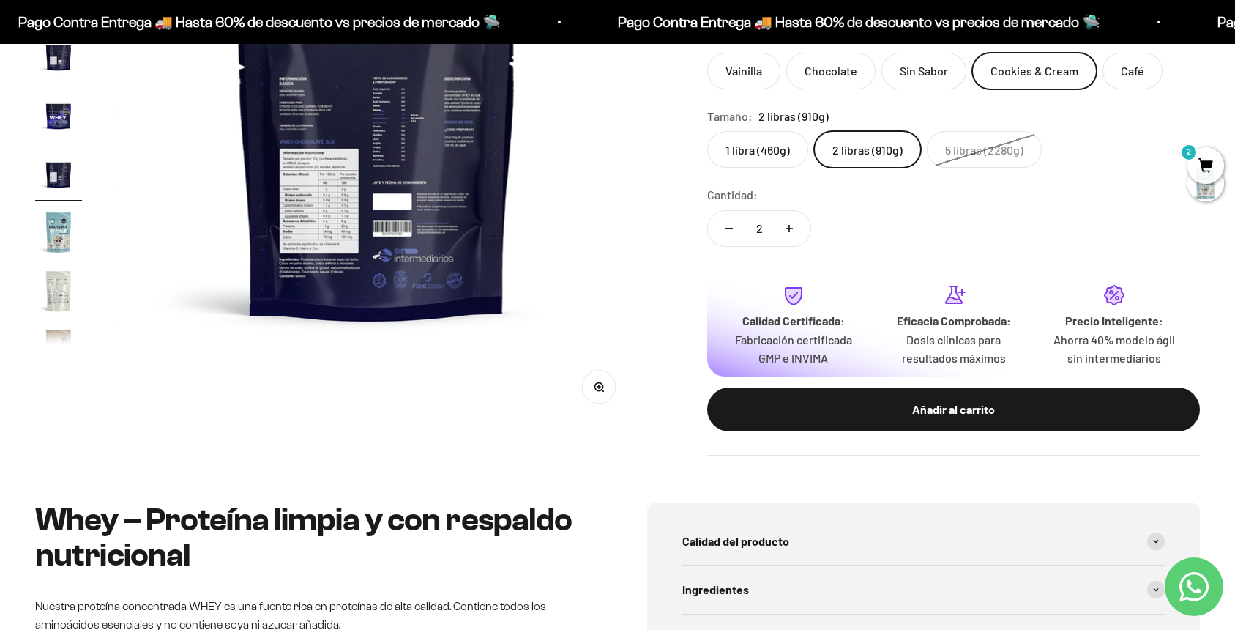
click at [1203, 165] on span "2" at bounding box center [1206, 165] width 37 height 37
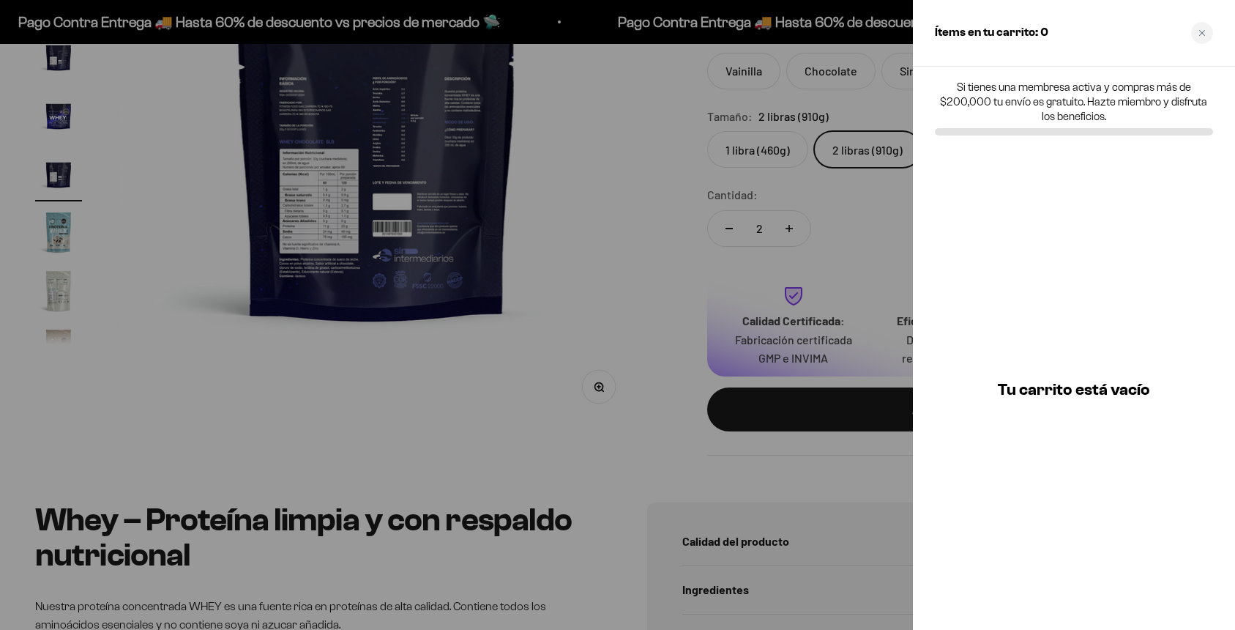
scroll to position [0, 6524]
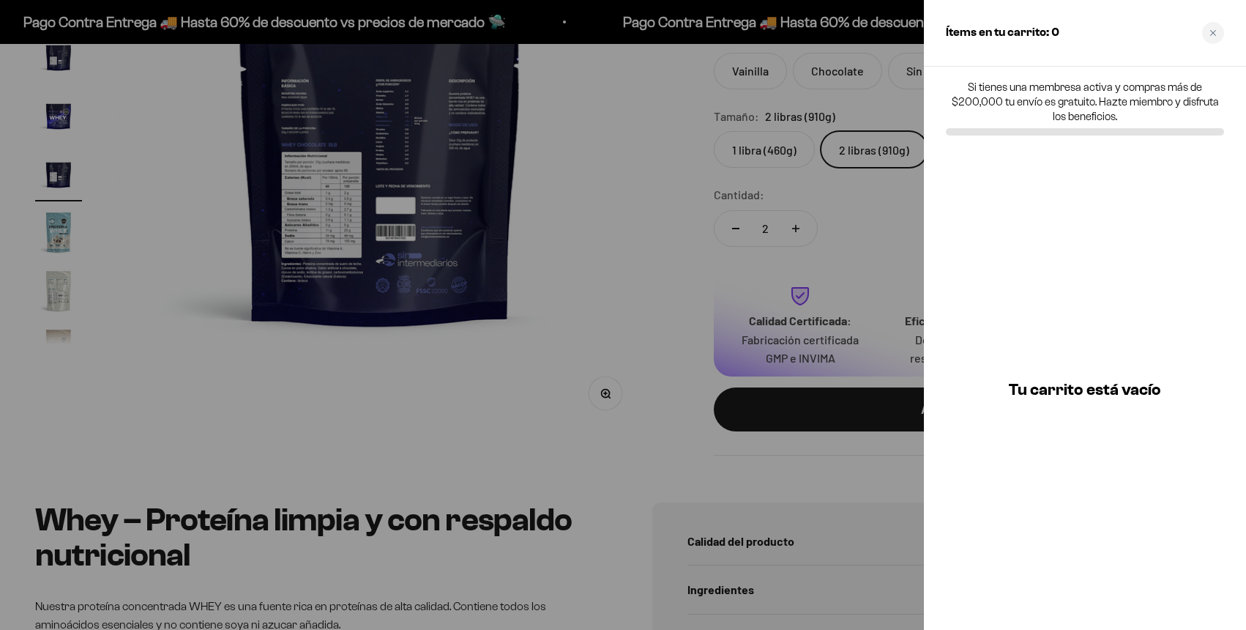
click at [786, 234] on div at bounding box center [623, 315] width 1246 height 630
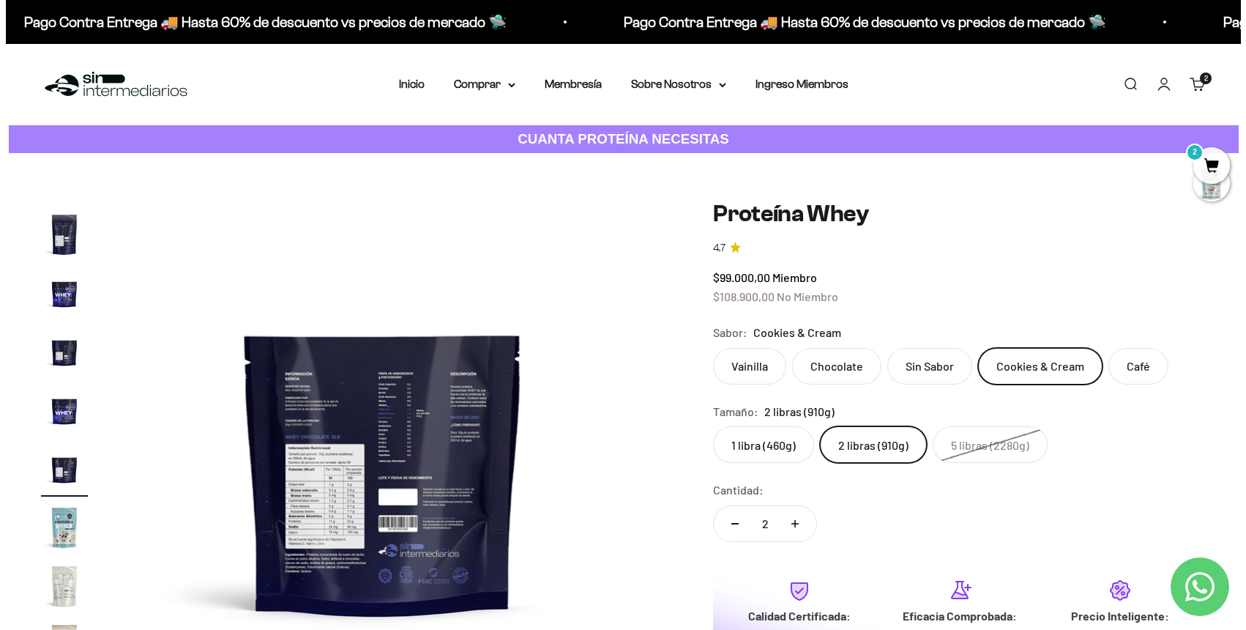
scroll to position [125, 0]
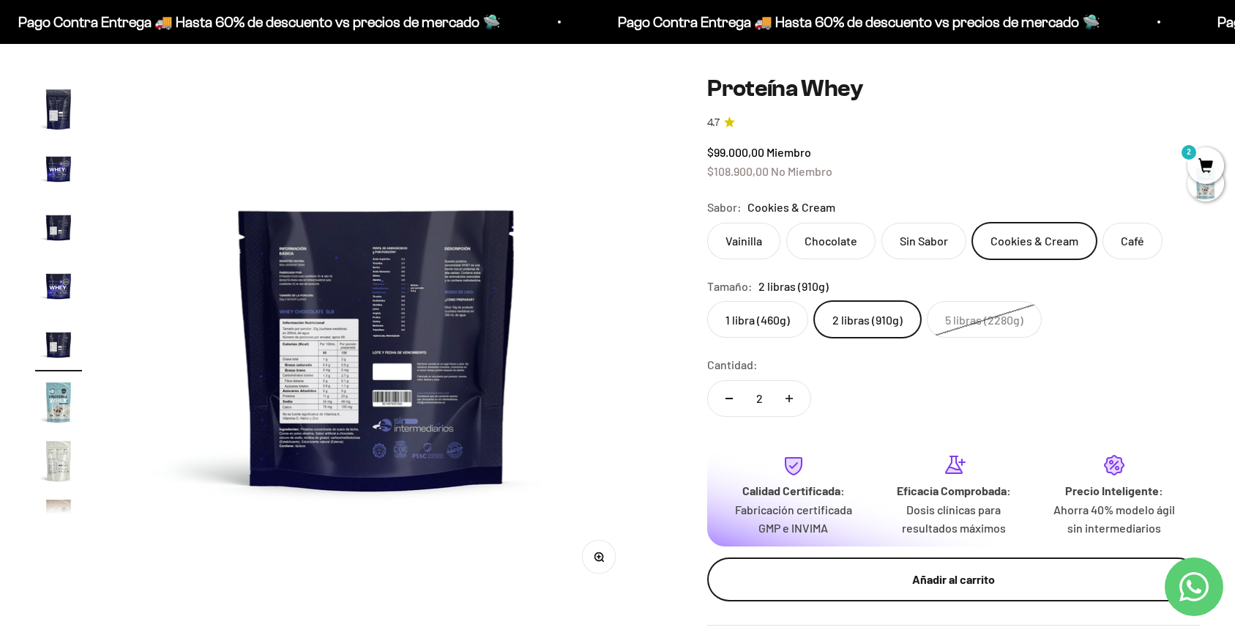
click at [937, 572] on div "Añadir al carrito" at bounding box center [954, 579] width 434 height 19
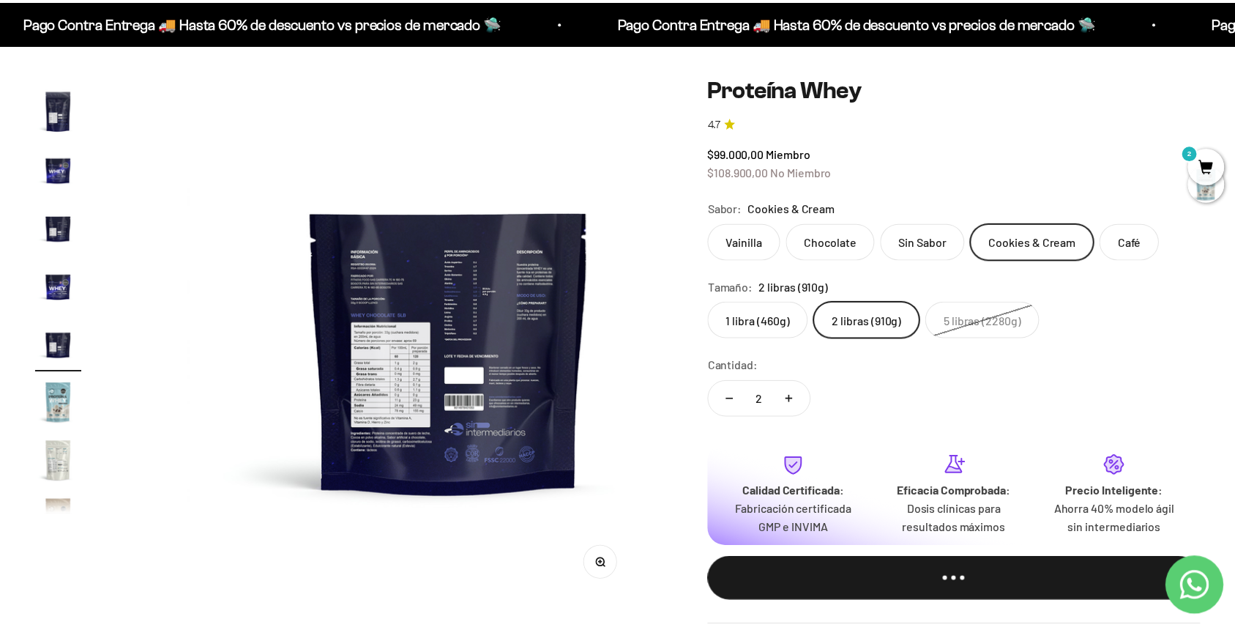
scroll to position [0, 6524]
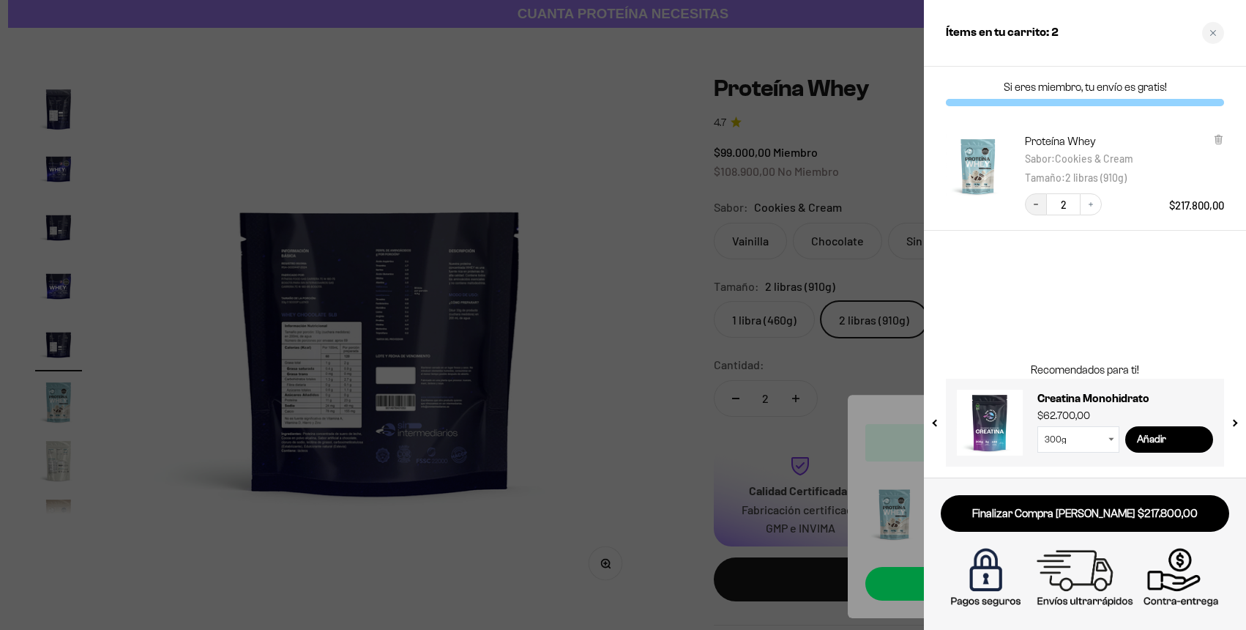
click at [1037, 204] on icon "Decrease quantity" at bounding box center [1036, 204] width 4 height 1
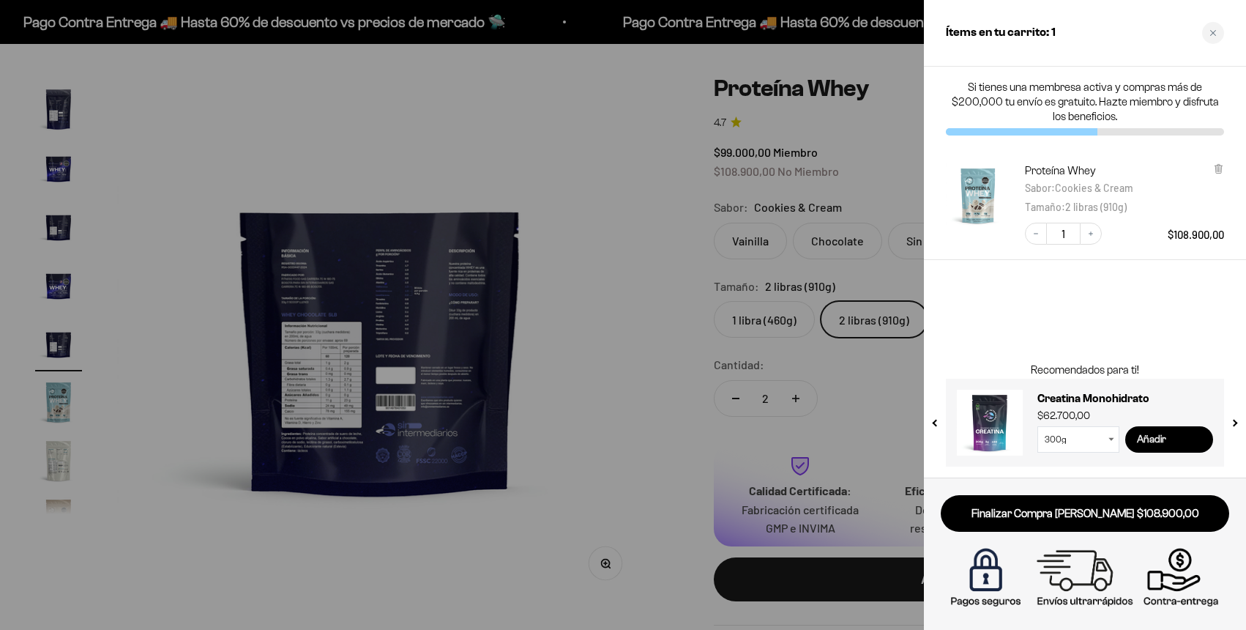
click at [1176, 444] on input "Añadir" at bounding box center [1169, 439] width 88 height 26
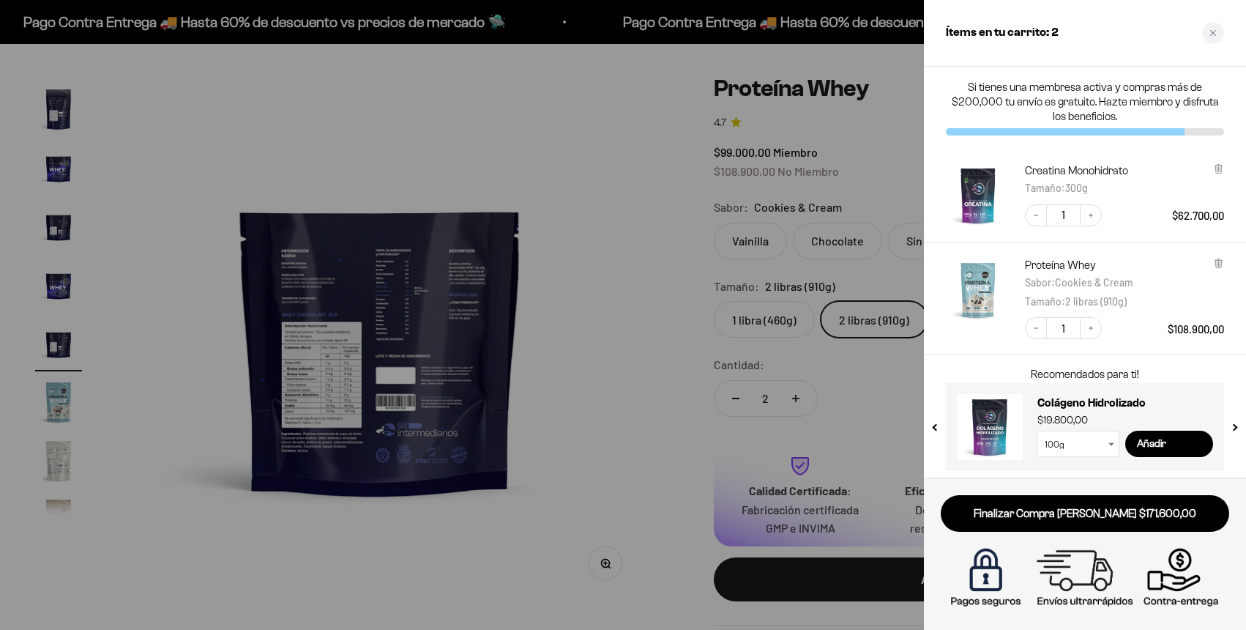
click at [738, 108] on div at bounding box center [623, 315] width 1246 height 630
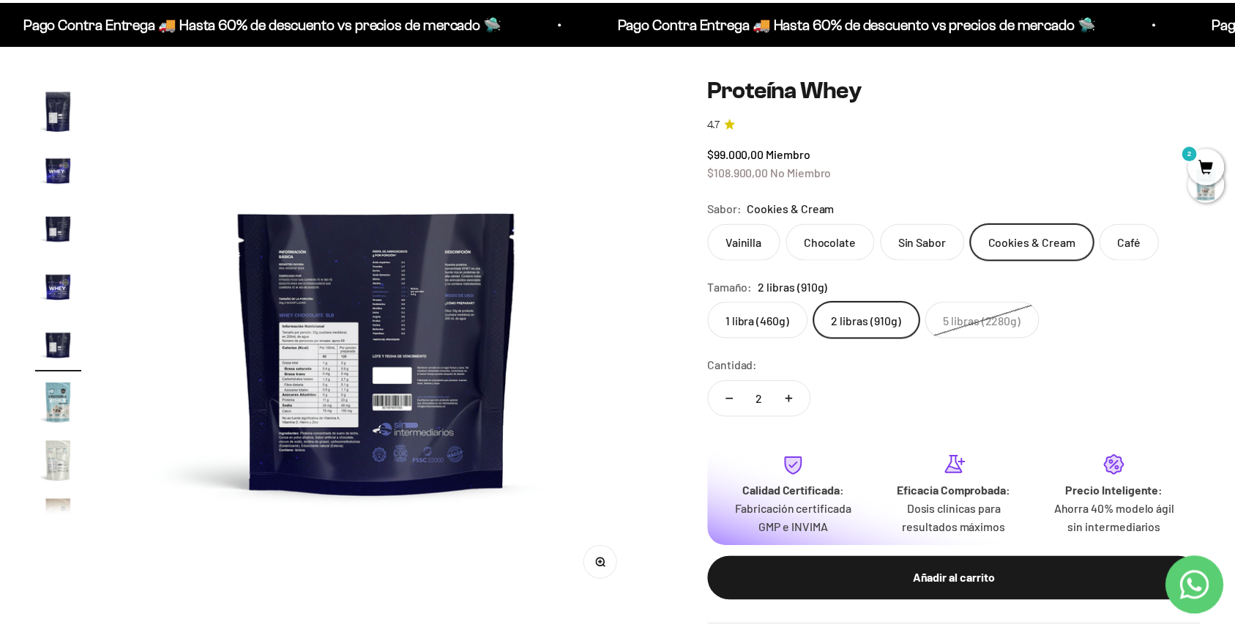
scroll to position [0, 6452]
